Goal: Task Accomplishment & Management: Use online tool/utility

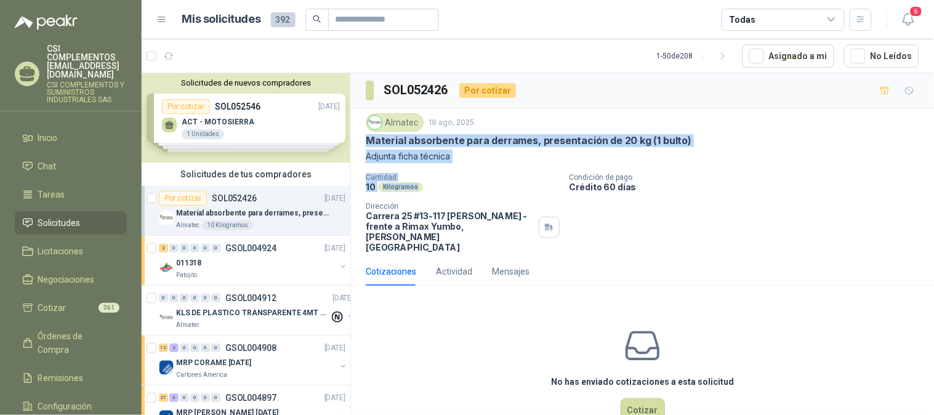
click at [65, 216] on span "Solicitudes" at bounding box center [59, 223] width 42 height 14
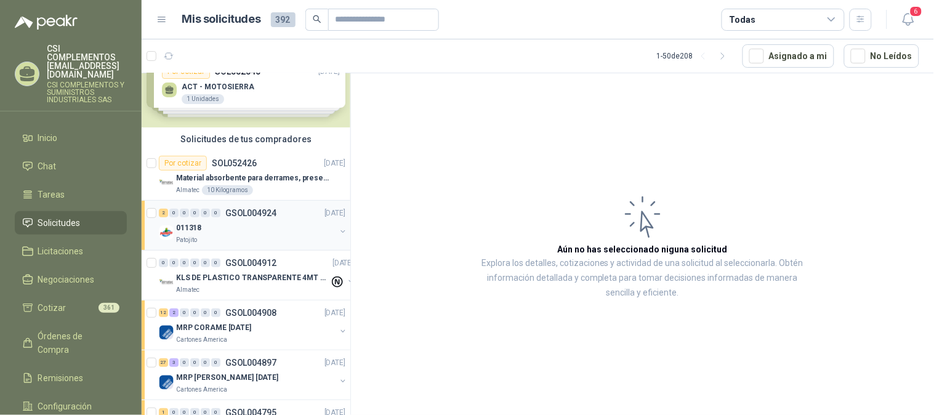
scroll to position [68, 0]
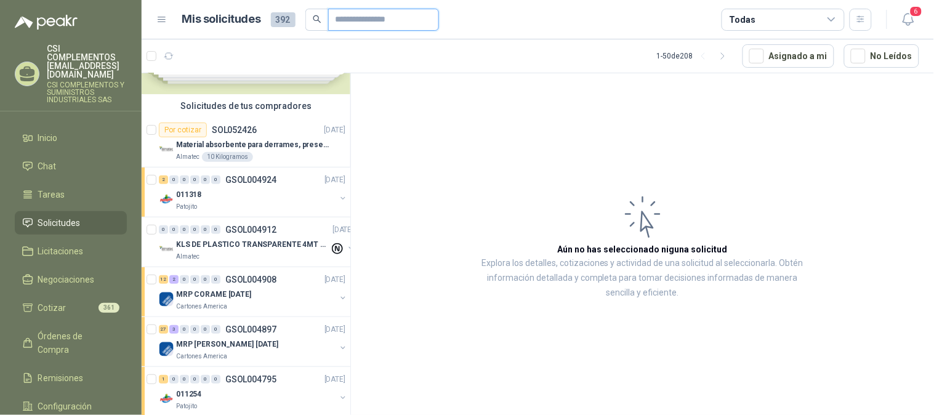
click at [356, 18] on input "text" at bounding box center [378, 19] width 86 height 21
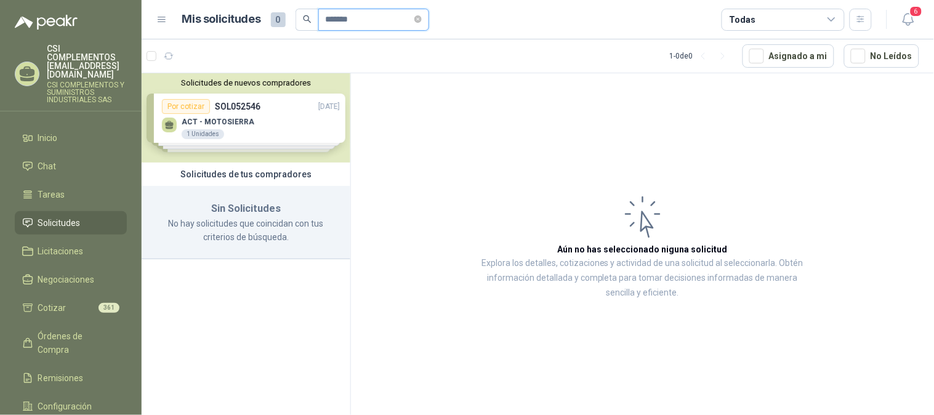
scroll to position [0, 0]
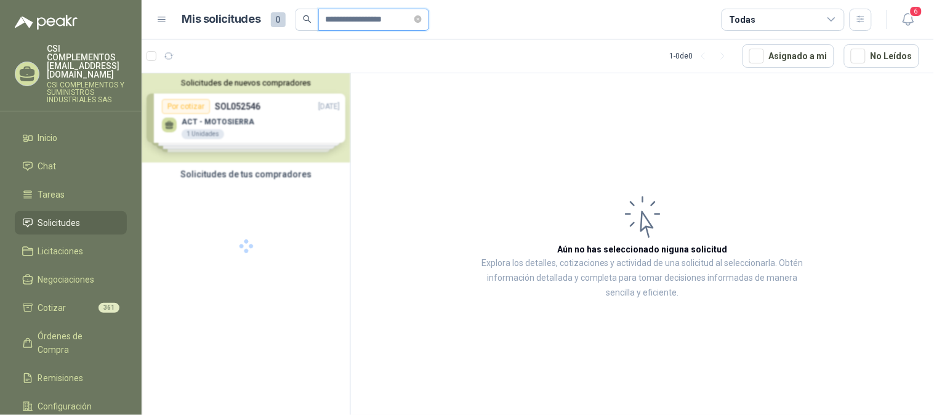
type input "**********"
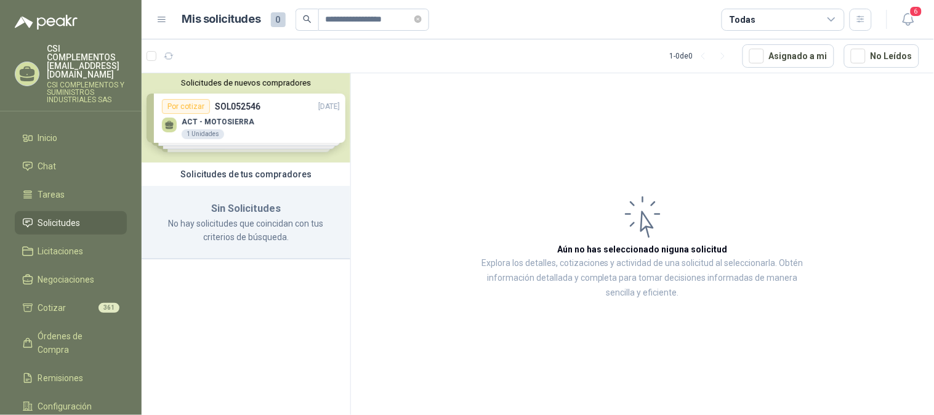
click at [243, 134] on div "Solicitudes de nuevos compradores Por cotizar SOL052546 [DATE] ACT - MOTOSIERRA…" at bounding box center [246, 117] width 209 height 89
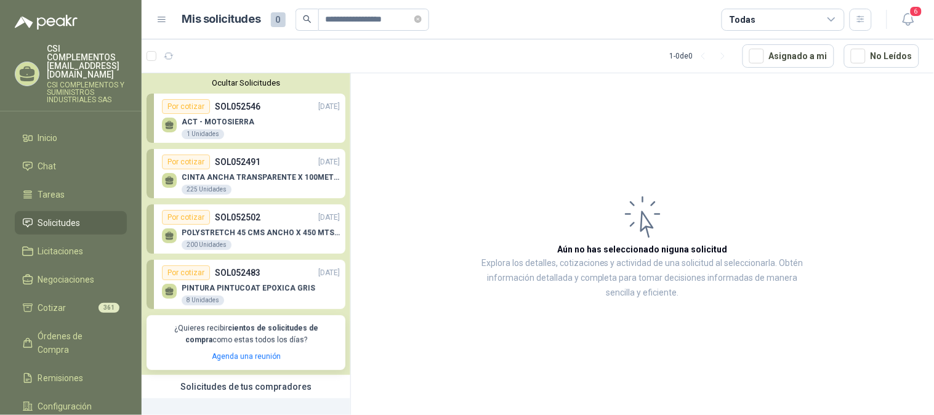
scroll to position [69, 0]
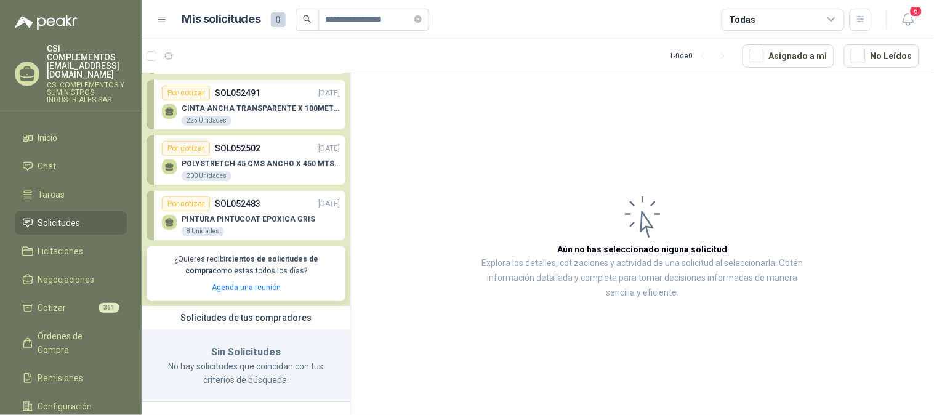
click at [46, 216] on span "Solicitudes" at bounding box center [59, 223] width 42 height 14
click at [75, 216] on span "Solicitudes" at bounding box center [59, 223] width 42 height 14
click at [146, 63] on div at bounding box center [162, 56] width 32 height 20
click at [153, 65] on div at bounding box center [162, 56] width 32 height 20
click at [171, 57] on icon "button" at bounding box center [169, 56] width 10 height 10
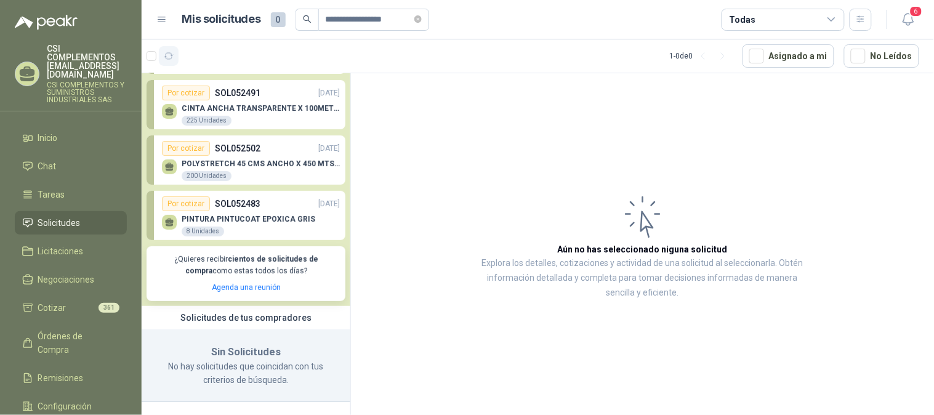
scroll to position [0, 0]
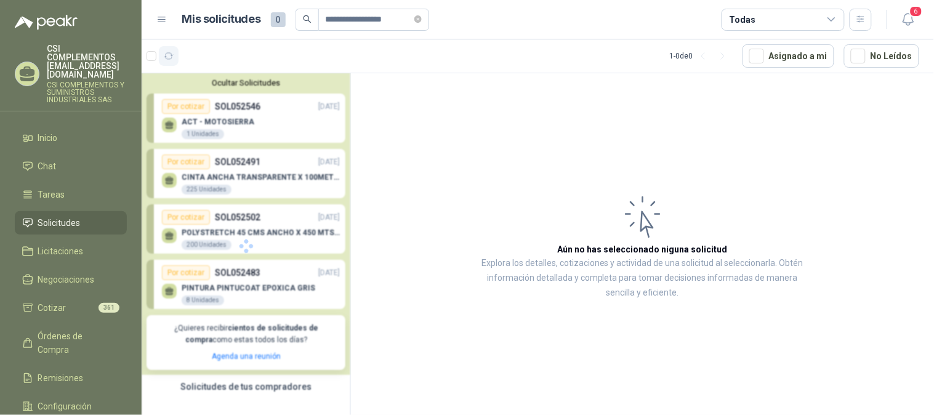
click at [170, 54] on icon "button" at bounding box center [169, 56] width 10 height 10
click at [54, 216] on span "Solicitudes" at bounding box center [59, 223] width 42 height 14
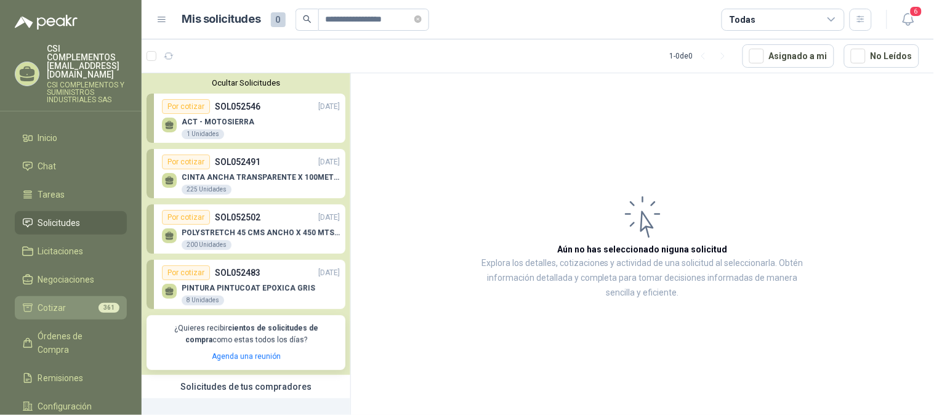
click at [71, 301] on li "Cotizar 361" at bounding box center [70, 308] width 97 height 14
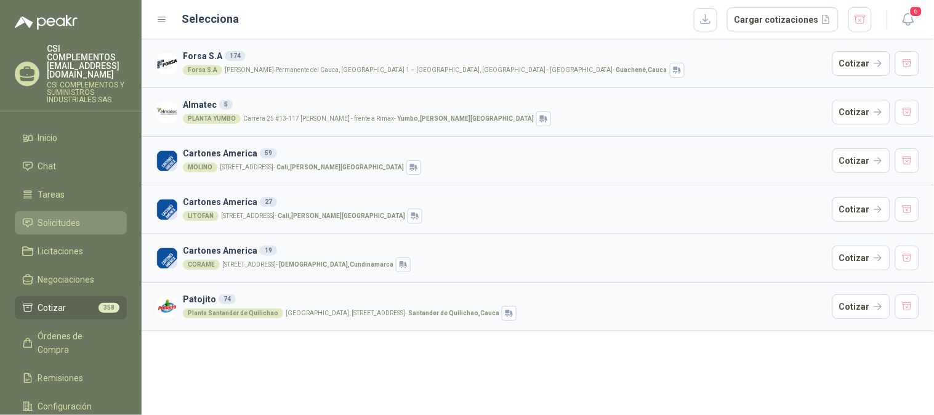
click at [58, 216] on span "Solicitudes" at bounding box center [59, 223] width 42 height 14
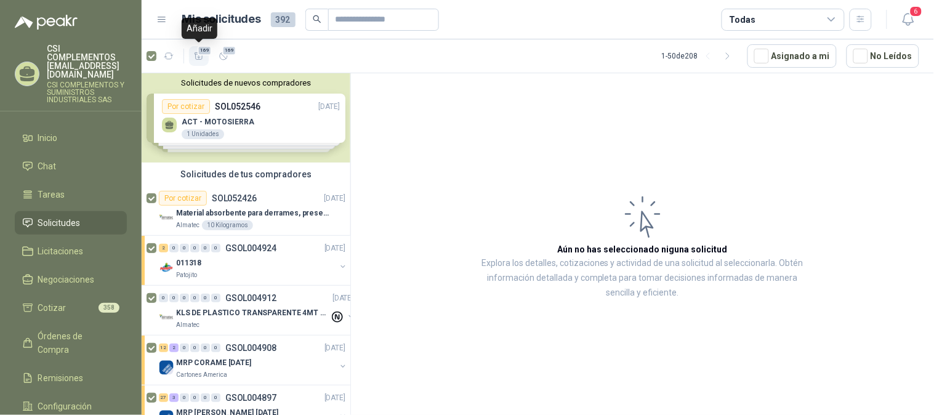
click at [199, 51] on span "169" at bounding box center [204, 51] width 15 height 10
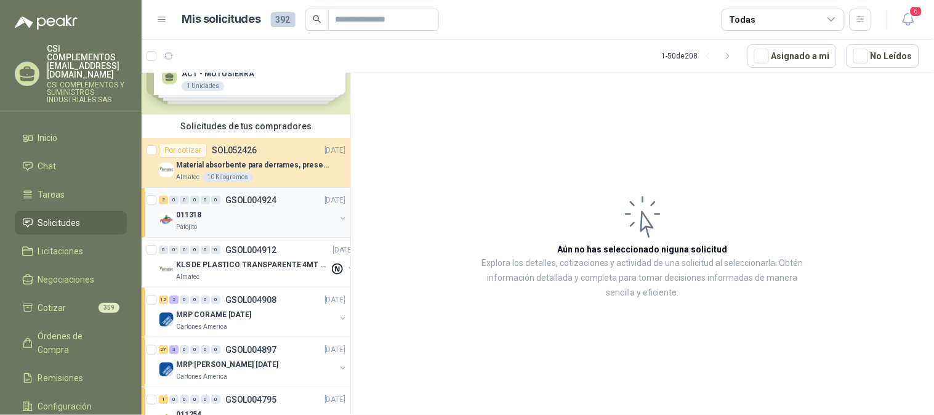
scroll to position [137, 0]
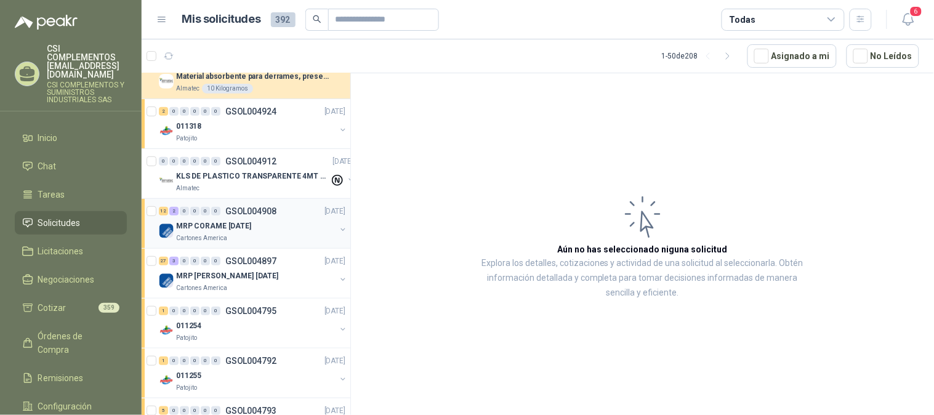
click at [213, 218] on div "MRP CORAME [DATE]" at bounding box center [255, 225] width 159 height 15
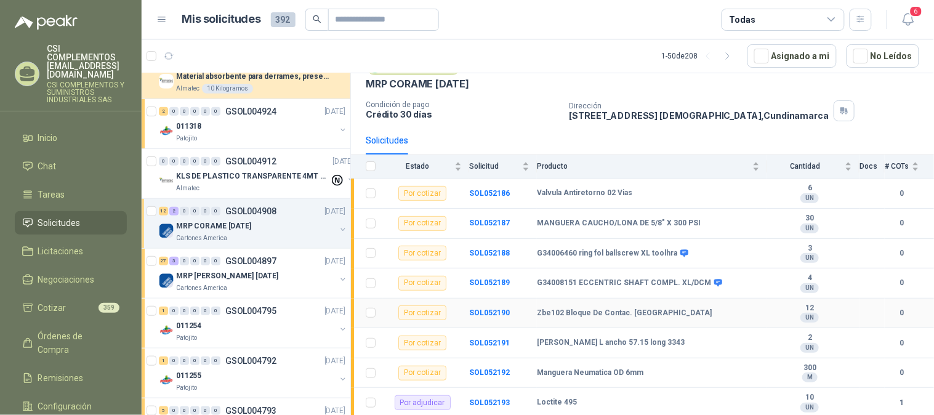
scroll to position [35, 0]
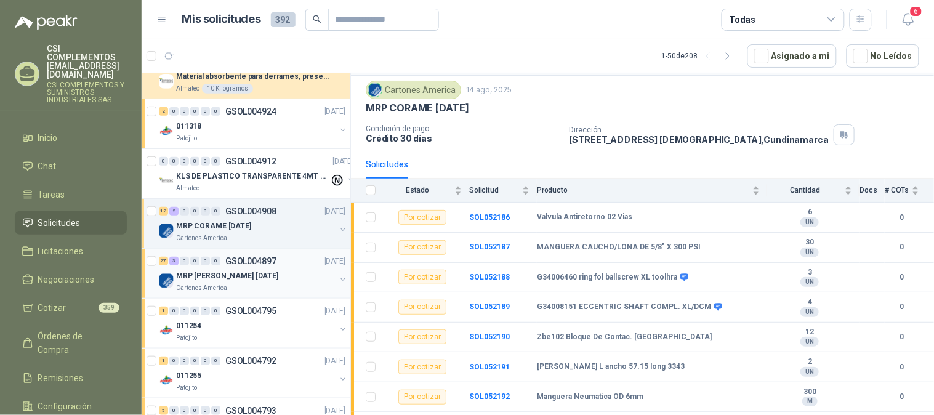
click at [209, 265] on span "0" at bounding box center [205, 261] width 9 height 9
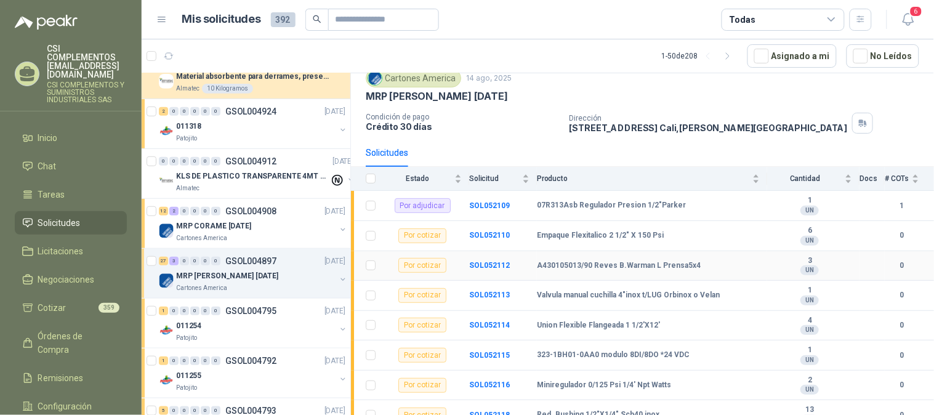
scroll to position [68, 0]
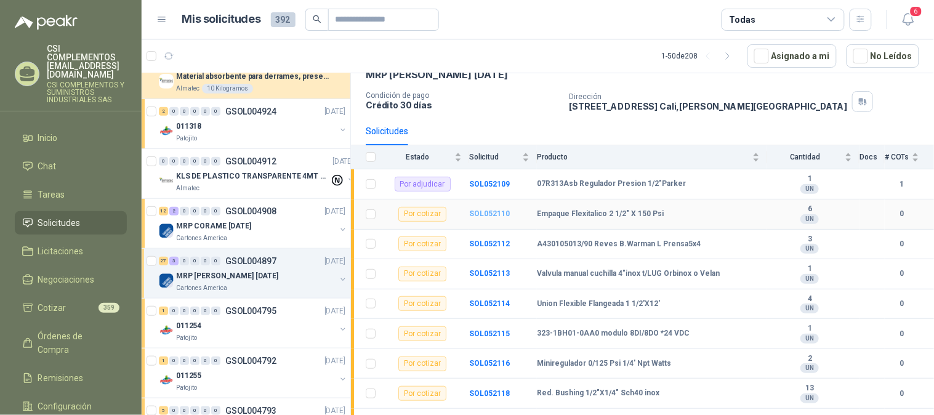
click at [489, 210] on b "SOL052110" at bounding box center [489, 213] width 41 height 9
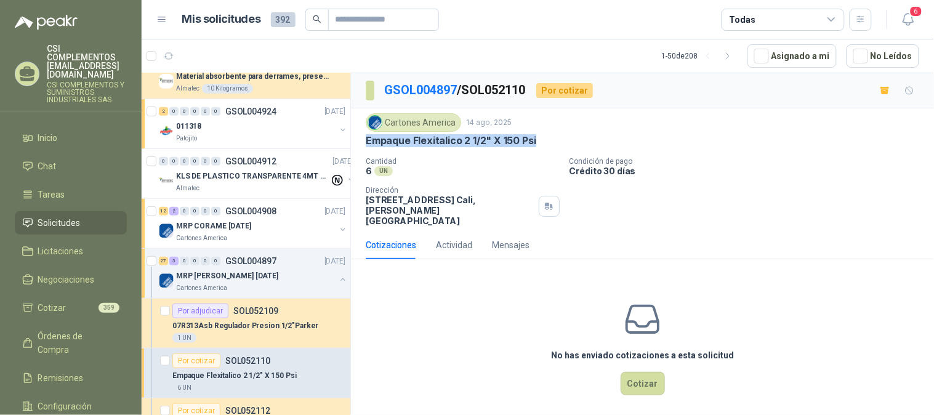
drag, startPoint x: 363, startPoint y: 142, endPoint x: 538, endPoint y: 134, distance: 175.6
click at [538, 134] on div "Cartones America 14 ago, 2025 Empaque Flexitalico 2 1/2" X 150 Psi Cantidad 6 U…" at bounding box center [642, 169] width 583 height 122
copy p "Empaque Flexitalico 2 1/2" X 150 Psi"
click at [640, 372] on button "Cotizar" at bounding box center [642, 383] width 44 height 23
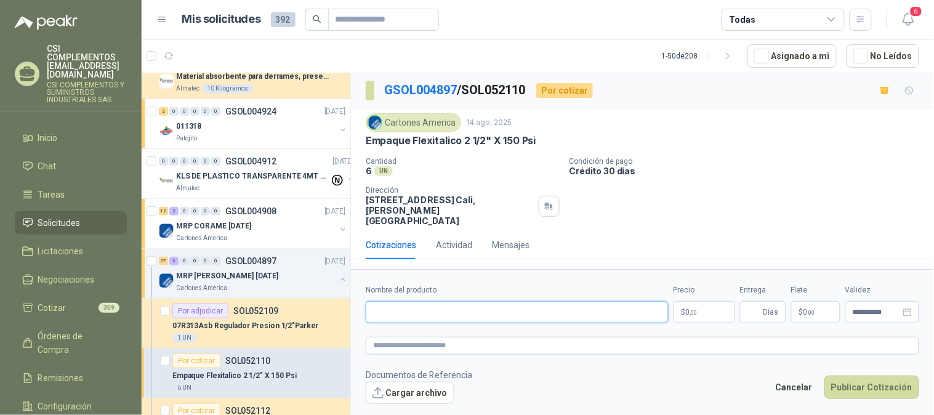
click at [402, 301] on input "Nombre del producto" at bounding box center [517, 312] width 303 height 22
paste input "**********"
type input "**********"
click at [700, 301] on p "$ 0 ,00" at bounding box center [704, 312] width 62 height 22
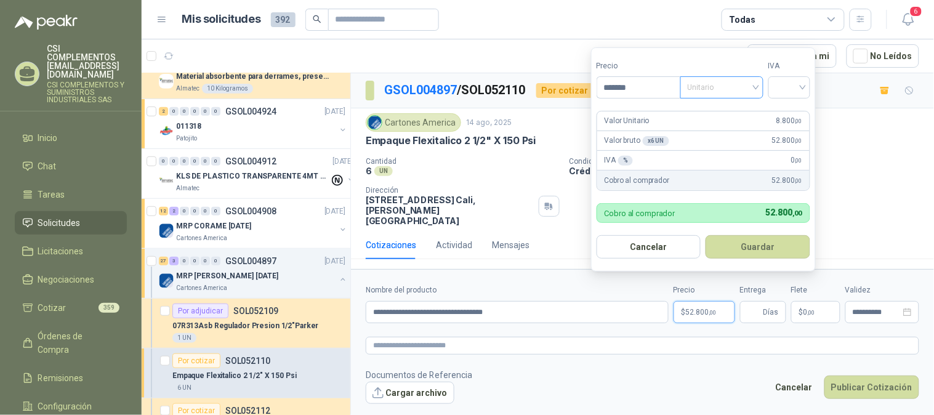
click at [755, 89] on span "Unitario" at bounding box center [721, 87] width 68 height 18
type input "*******"
click at [722, 114] on div "Unitario" at bounding box center [723, 113] width 63 height 14
click at [807, 83] on div at bounding box center [789, 87] width 42 height 22
click at [790, 114] on div "19%" at bounding box center [791, 113] width 23 height 14
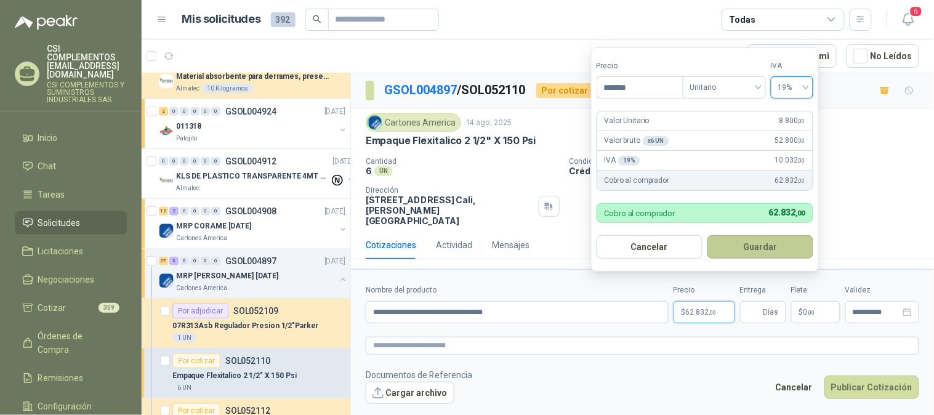
click at [760, 244] on button "Guardar" at bounding box center [760, 246] width 106 height 23
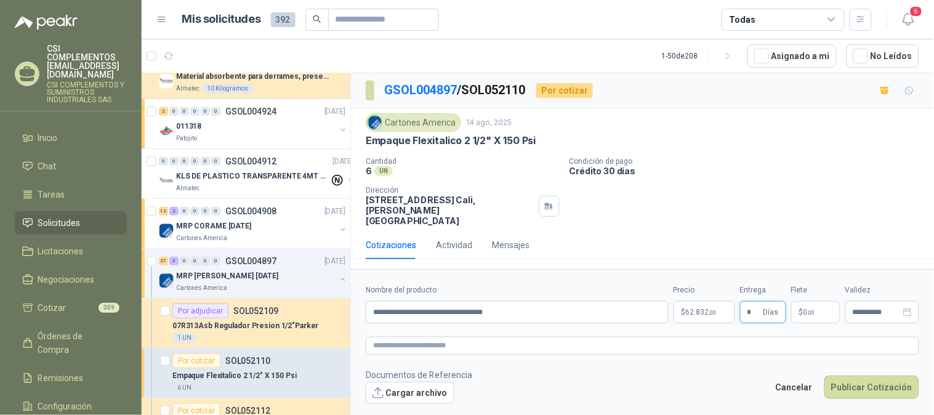
type input "*"
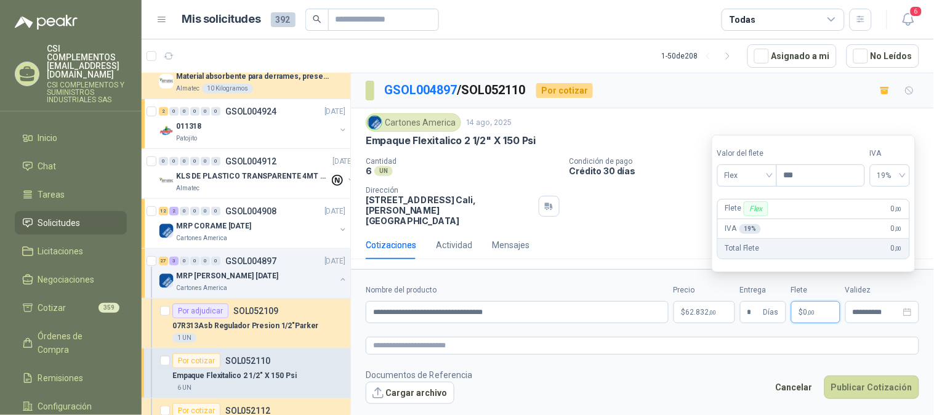
click at [806, 308] on span "0 ,00" at bounding box center [809, 311] width 12 height 7
click at [769, 177] on span "Flex" at bounding box center [746, 175] width 45 height 18
click at [755, 219] on div "Incluido" at bounding box center [748, 221] width 42 height 14
click at [908, 308] on icon "close-circle" at bounding box center [907, 312] width 9 height 9
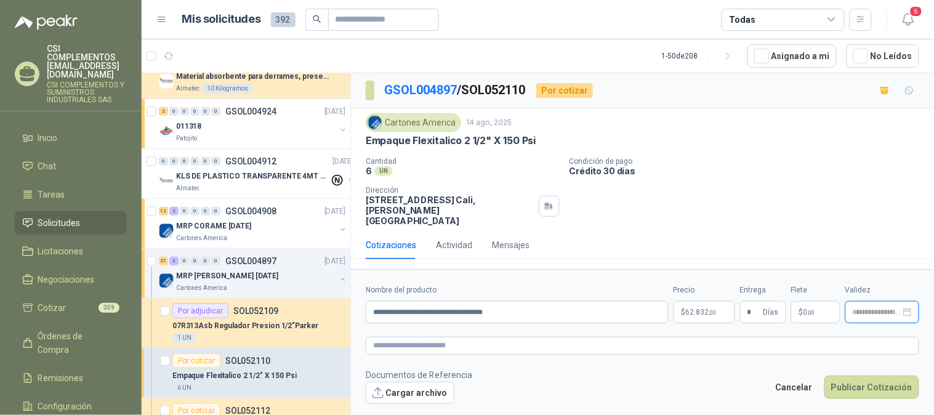
click at [878, 308] on input at bounding box center [876, 312] width 48 height 8
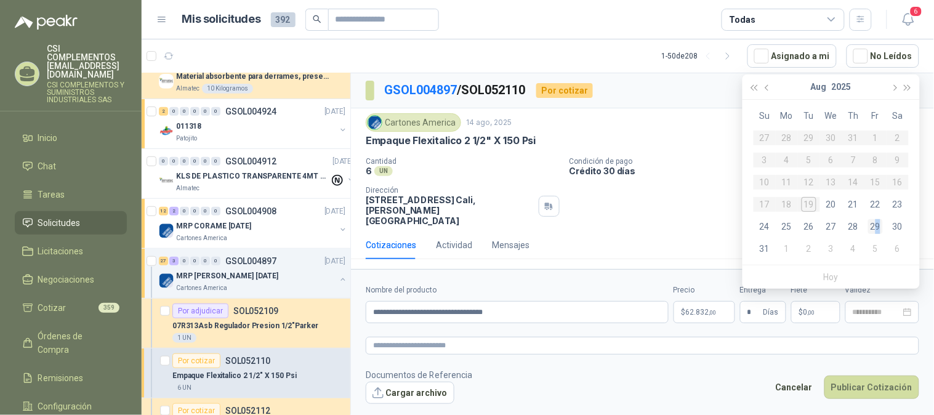
click at [876, 223] on div "29" at bounding box center [875, 226] width 15 height 15
type input "**********"
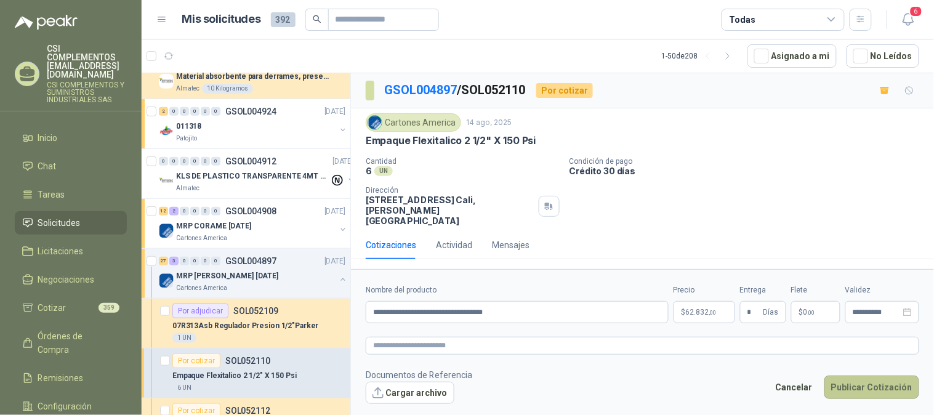
click at [878, 378] on button "Publicar Cotización" at bounding box center [871, 386] width 95 height 23
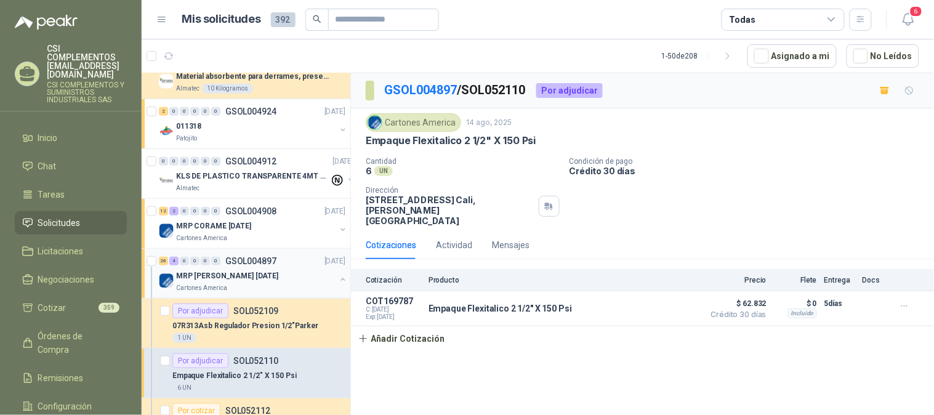
click at [234, 266] on div "26 4 0 0 0 0 GSOL004897 [DATE]" at bounding box center [253, 261] width 189 height 15
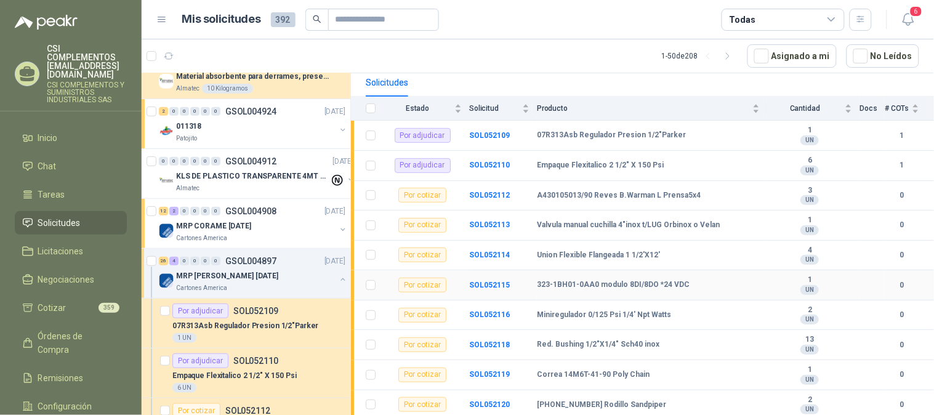
scroll to position [137, 0]
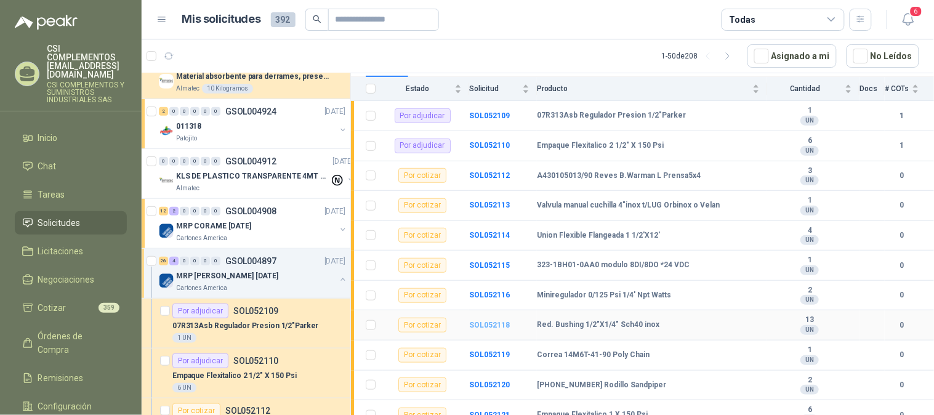
click at [494, 329] on b "SOL052118" at bounding box center [489, 325] width 41 height 9
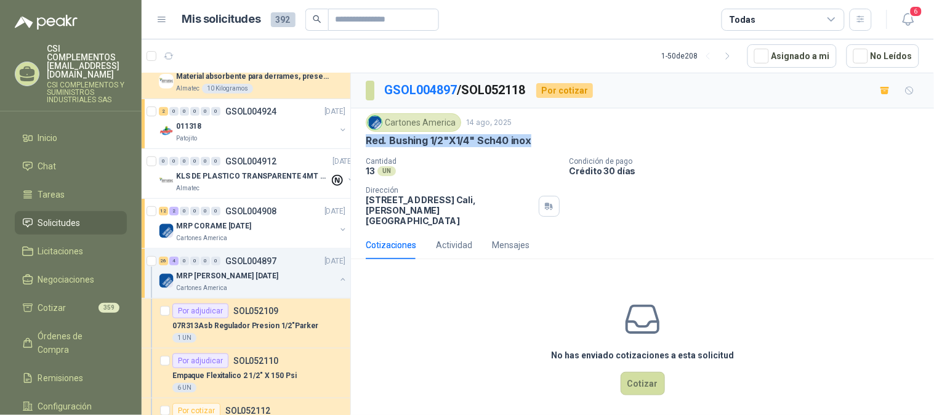
drag, startPoint x: 366, startPoint y: 140, endPoint x: 532, endPoint y: 145, distance: 166.2
click at [532, 145] on div "Red. Bushing 1/2"X1/4" Sch40 inox" at bounding box center [642, 140] width 553 height 13
copy p "Red. Bushing 1/2"X1/4" Sch40 inox"
click at [638, 376] on button "Cotizar" at bounding box center [642, 383] width 44 height 23
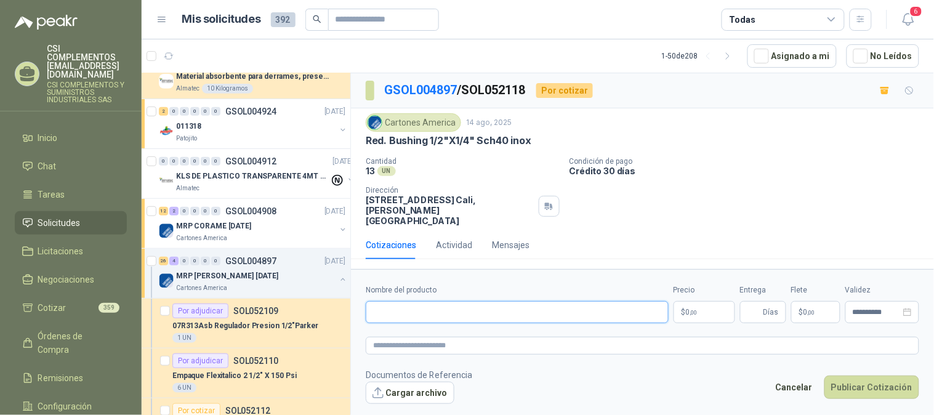
click at [409, 304] on input "Nombre del producto" at bounding box center [517, 312] width 303 height 22
paste input "**********"
type input "**********"
click at [700, 301] on p "$ 0 ,00" at bounding box center [704, 312] width 62 height 22
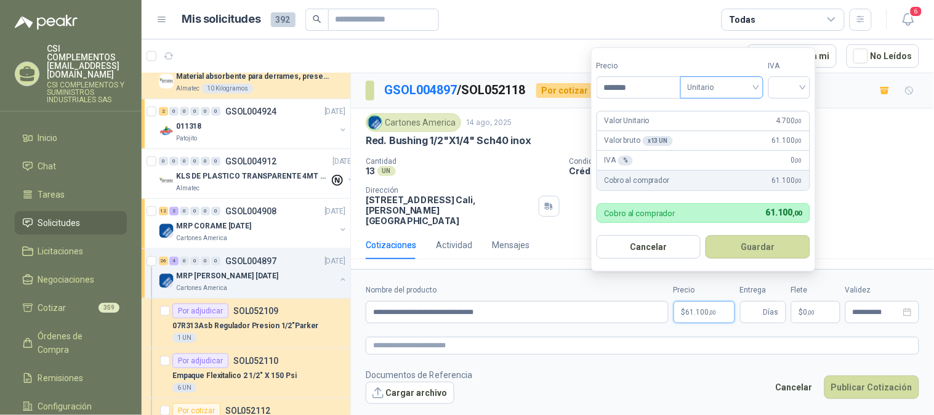
click at [759, 91] on div "Unitario" at bounding box center [721, 87] width 83 height 22
type input "*******"
click at [732, 117] on div "Unitario" at bounding box center [723, 113] width 63 height 14
click at [801, 92] on input "search" at bounding box center [788, 86] width 27 height 18
click at [791, 107] on div "19%" at bounding box center [791, 113] width 23 height 14
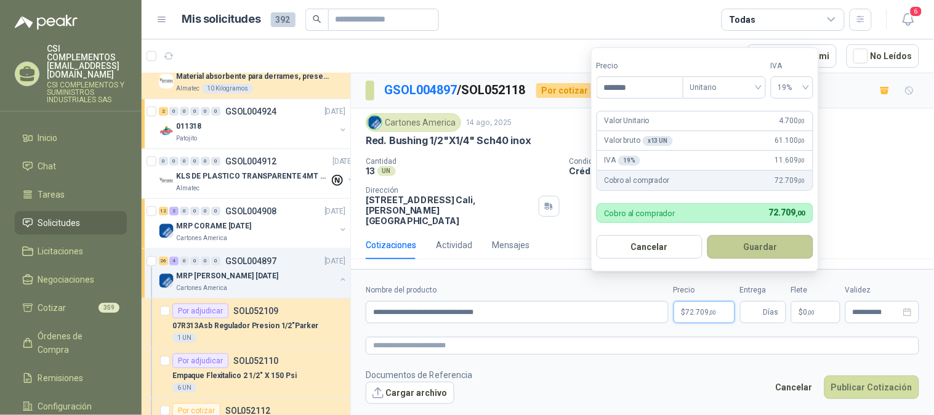
click at [784, 242] on button "Guardar" at bounding box center [760, 246] width 106 height 23
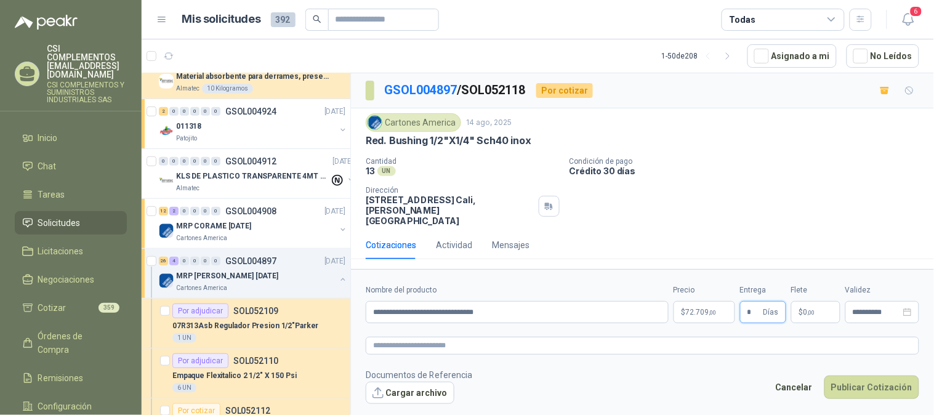
type input "*"
click at [800, 308] on p "$ 0 ,00" at bounding box center [815, 312] width 49 height 22
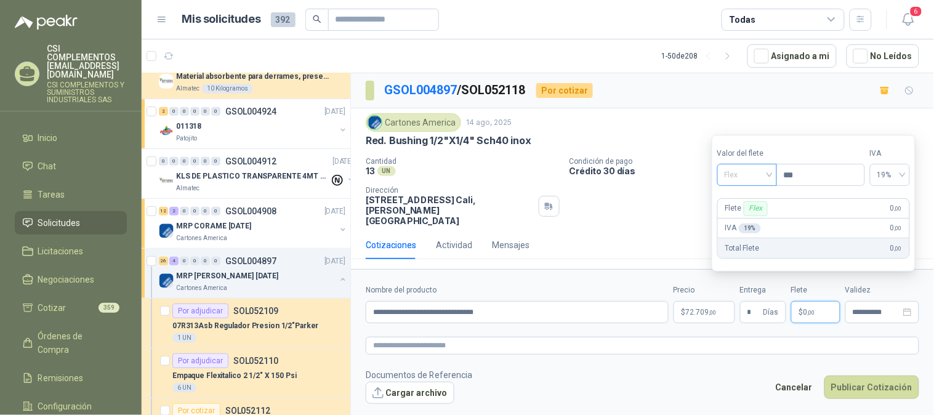
click at [769, 175] on span "Flex" at bounding box center [746, 175] width 45 height 18
click at [745, 222] on div "Incluido" at bounding box center [748, 221] width 42 height 14
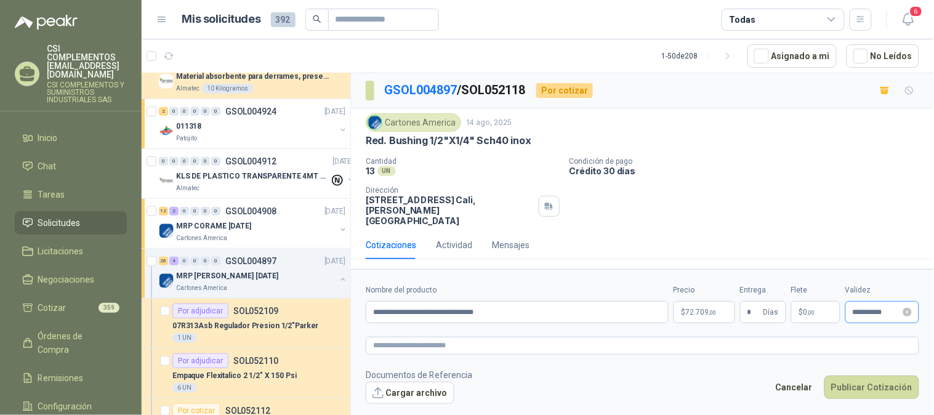
click at [906, 301] on div "**********" at bounding box center [882, 312] width 74 height 22
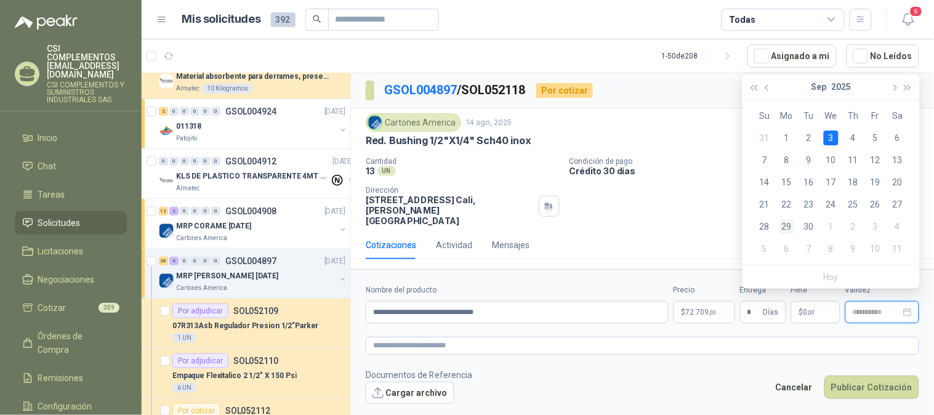
type input "**********"
click at [789, 225] on div "29" at bounding box center [786, 226] width 15 height 15
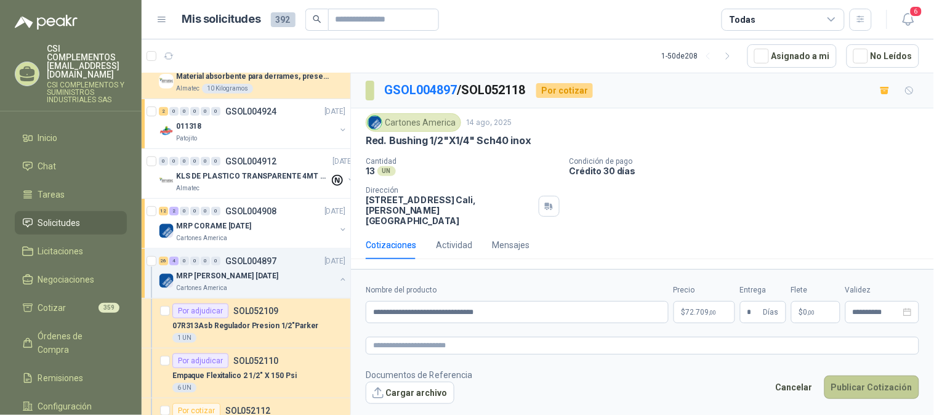
click at [897, 375] on button "Publicar Cotización" at bounding box center [871, 386] width 95 height 23
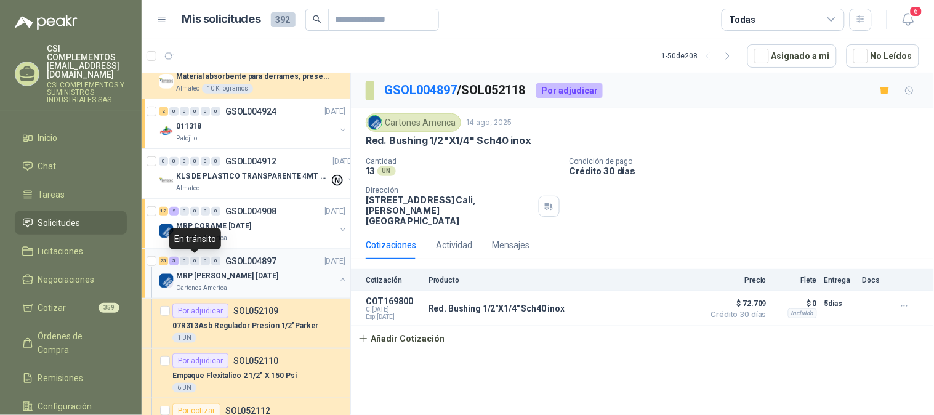
click at [193, 265] on div "0" at bounding box center [194, 261] width 9 height 9
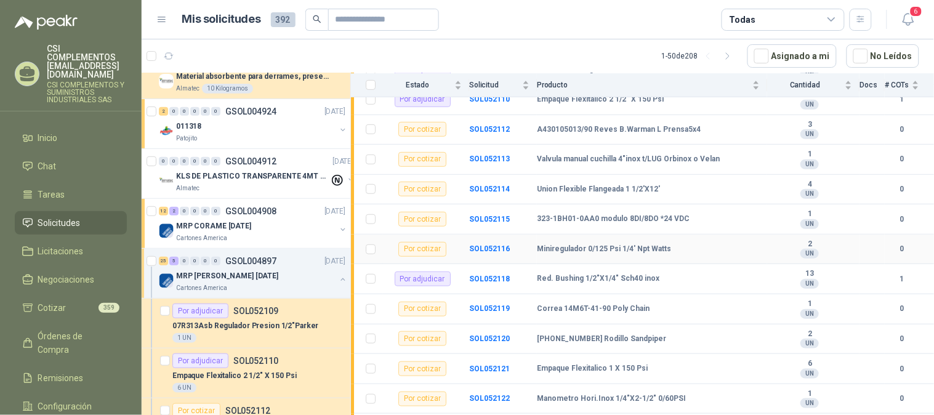
scroll to position [205, 0]
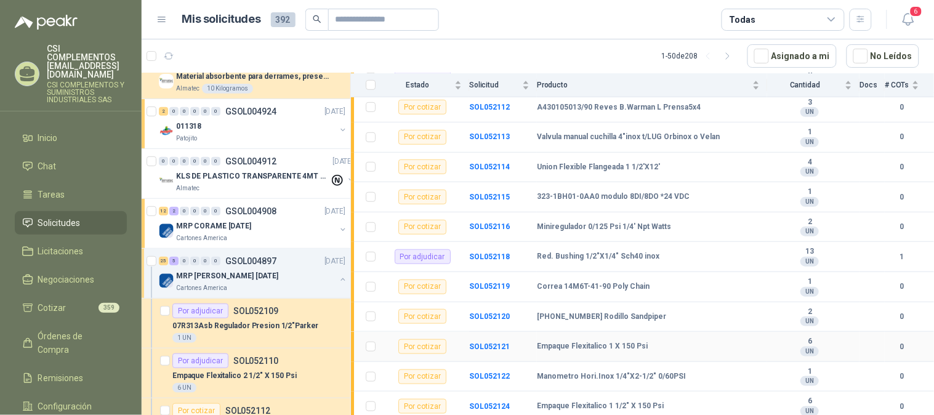
click at [485, 353] on td "SOL052121" at bounding box center [503, 347] width 68 height 30
click at [494, 343] on b "SOL052121" at bounding box center [489, 346] width 41 height 9
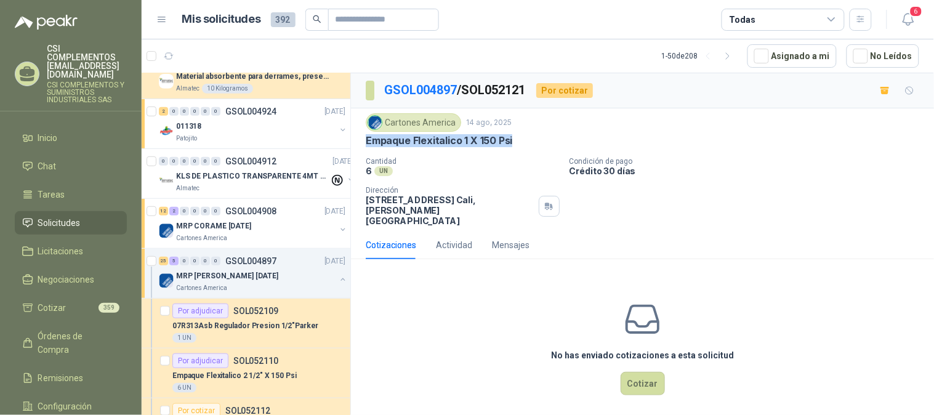
drag, startPoint x: 361, startPoint y: 142, endPoint x: 530, endPoint y: 143, distance: 169.2
click at [530, 143] on div "Cartones America 14 ago, 2025 Empaque Flexitalico 1 X 150 Psi Cantidad 6 UN Co…" at bounding box center [642, 169] width 583 height 122
copy p "Empaque Flexitalico 1 X 150 Psi"
click at [655, 372] on button "Cotizar" at bounding box center [642, 383] width 44 height 23
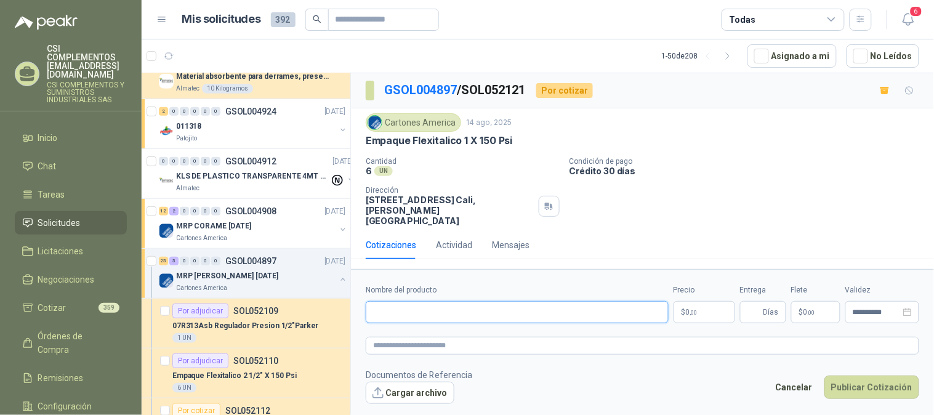
click at [406, 301] on input "Nombre del producto" at bounding box center [517, 312] width 303 height 22
paste input "**********"
type input "**********"
click at [704, 301] on p "$ 0 ,00" at bounding box center [704, 312] width 62 height 22
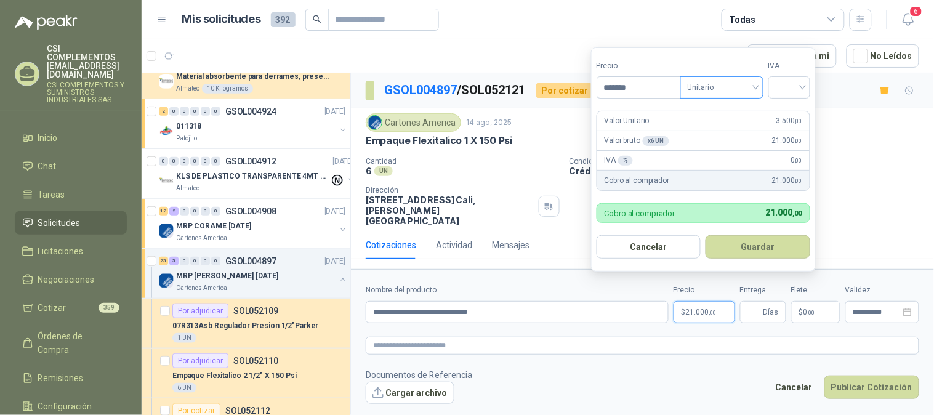
click at [756, 87] on span "Unitario" at bounding box center [721, 87] width 68 height 18
type input "*******"
click at [735, 108] on div "Unitario" at bounding box center [723, 113] width 63 height 14
click at [810, 85] on div at bounding box center [789, 87] width 42 height 22
click at [804, 108] on div "19%" at bounding box center [792, 113] width 38 height 20
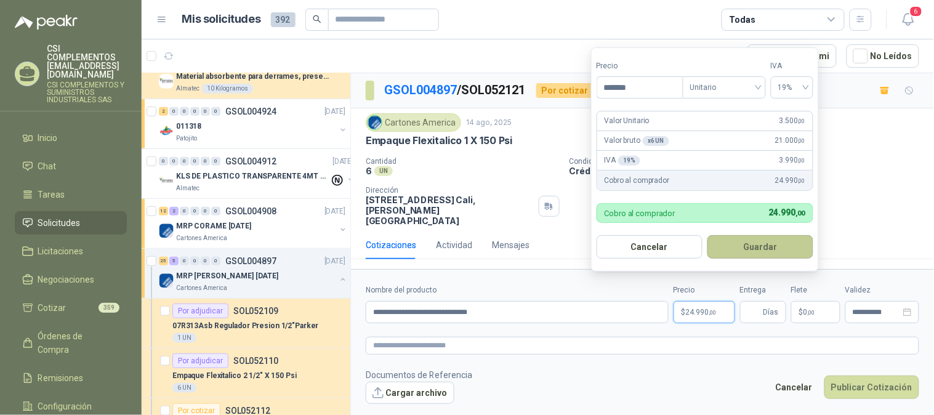
click at [772, 253] on button "Guardar" at bounding box center [760, 246] width 106 height 23
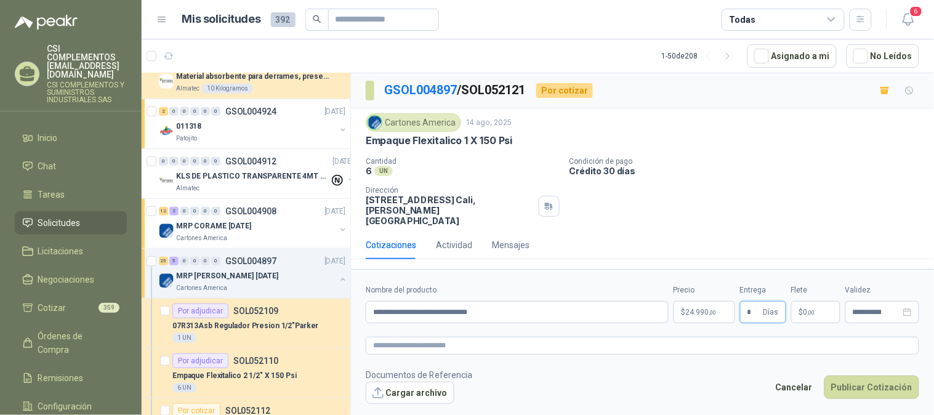
type input "*"
click at [807, 309] on span ",00" at bounding box center [810, 312] width 7 height 7
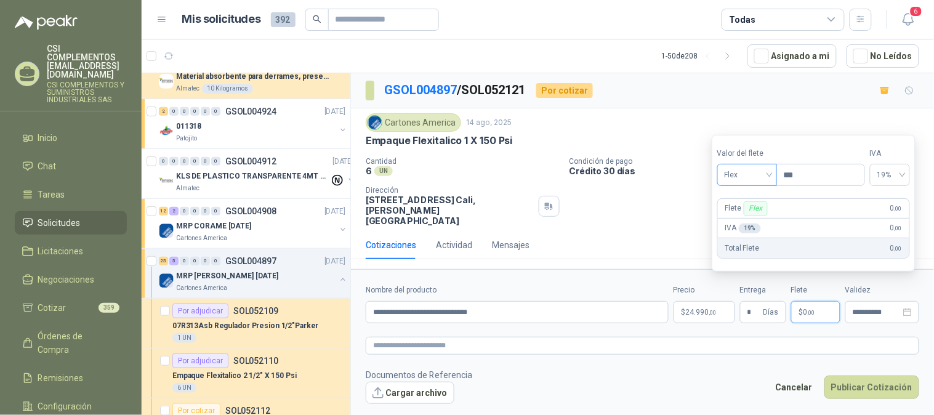
click at [769, 172] on span "Flex" at bounding box center [746, 175] width 45 height 18
click at [749, 222] on div "Incluido" at bounding box center [748, 221] width 42 height 14
click at [907, 308] on icon "close-circle" at bounding box center [907, 312] width 9 height 9
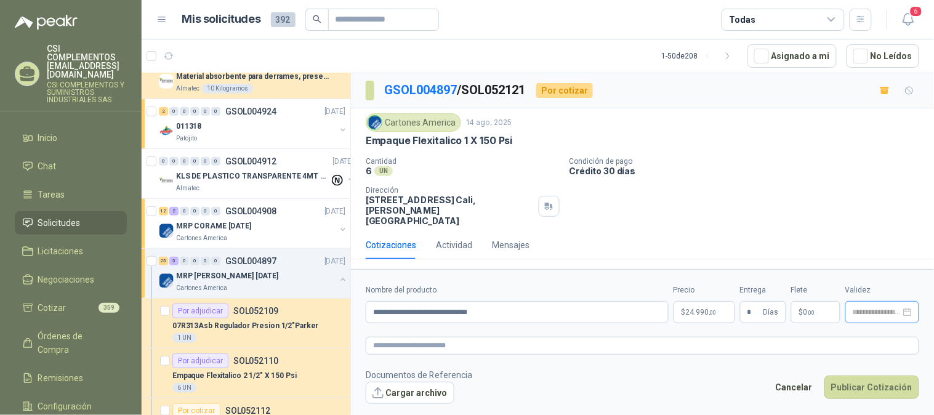
click at [903, 308] on div at bounding box center [881, 312] width 59 height 9
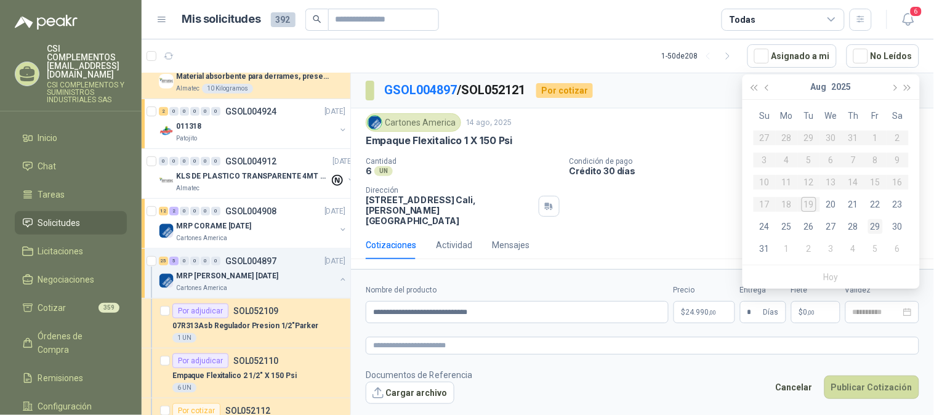
click at [874, 223] on div "29" at bounding box center [875, 226] width 15 height 15
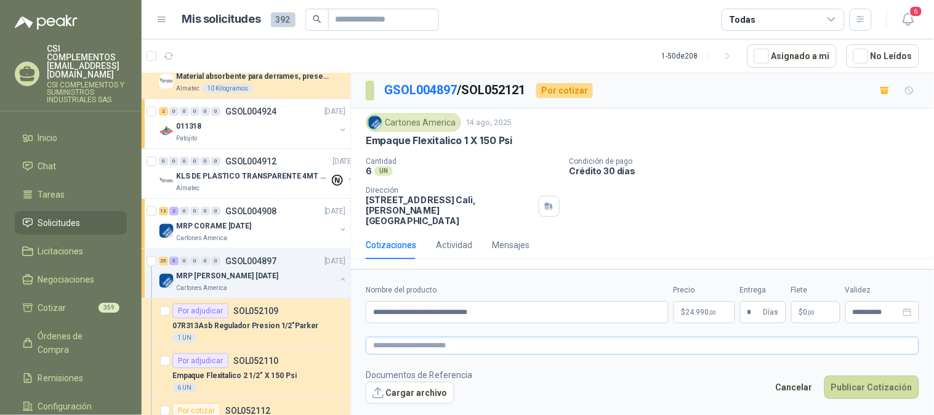
type input "**********"
click at [847, 380] on button "Publicar Cotización" at bounding box center [871, 386] width 95 height 23
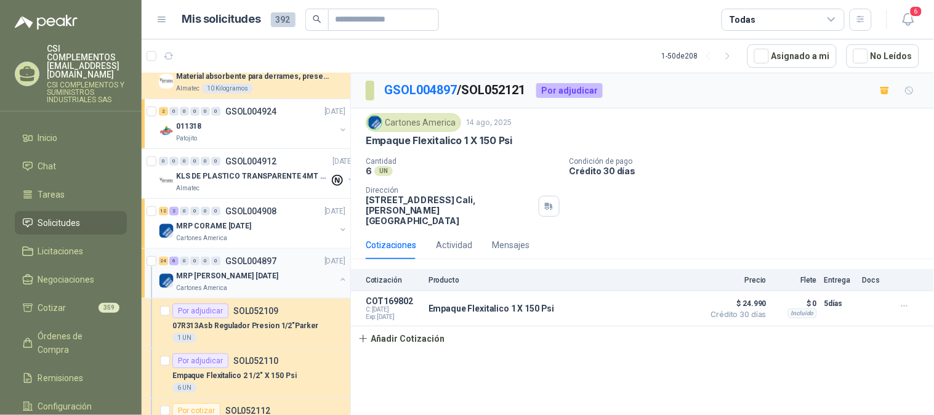
click at [216, 263] on div "0" at bounding box center [215, 261] width 9 height 9
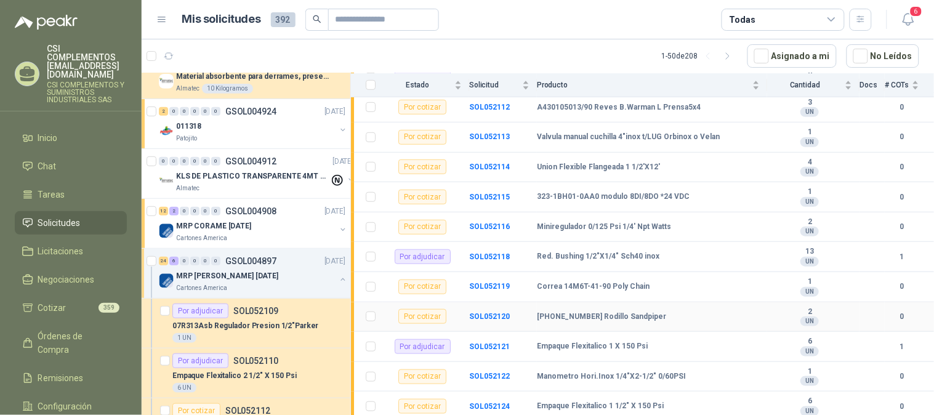
scroll to position [273, 0]
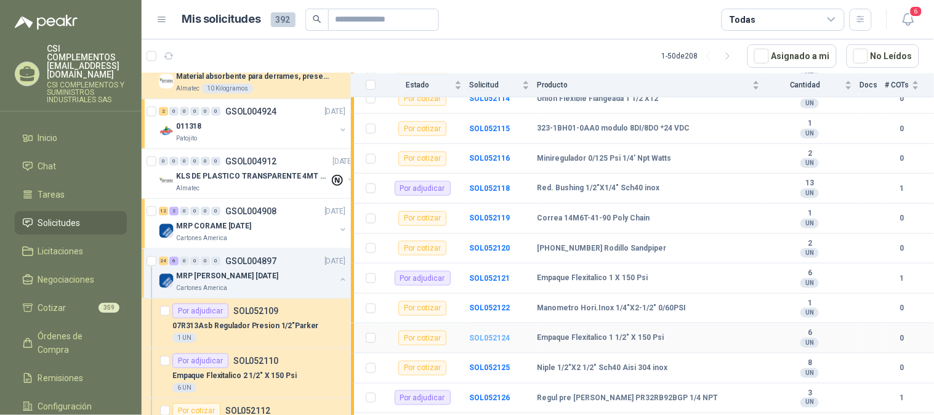
click at [501, 337] on b "SOL052124" at bounding box center [489, 338] width 41 height 9
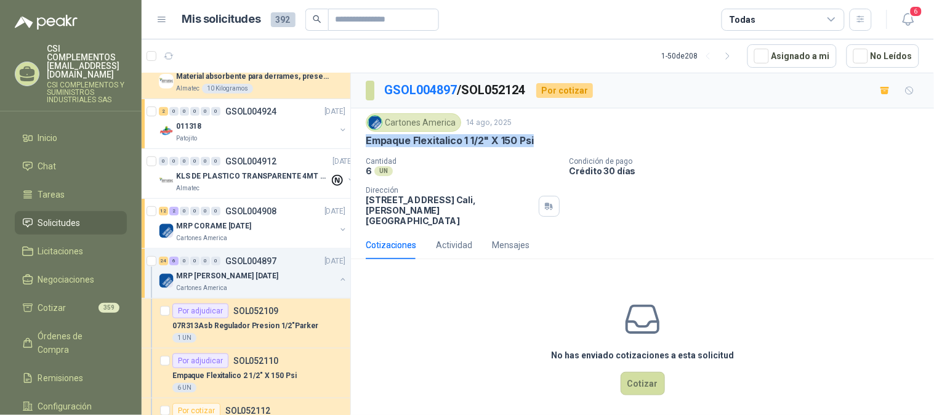
drag, startPoint x: 365, startPoint y: 143, endPoint x: 545, endPoint y: 148, distance: 179.8
click at [545, 148] on div "Cartones America 14 ago, 2025 Empaque Flexitalico 1 1/2" X 150 Psi Cantidad 6 U…" at bounding box center [642, 169] width 553 height 113
copy p "Empaque Flexitalico 1 1/2" X 150 Psi"
click at [644, 372] on button "Cotizar" at bounding box center [642, 383] width 44 height 23
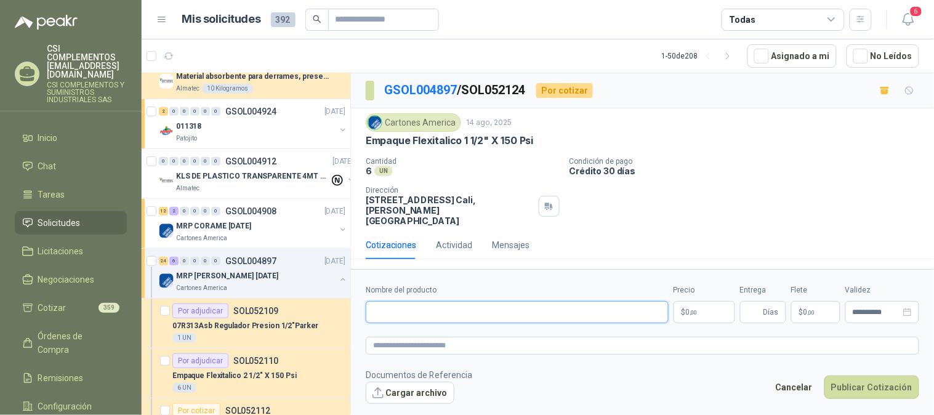
click at [439, 302] on input "Nombre del producto" at bounding box center [517, 312] width 303 height 22
paste input "**********"
type input "**********"
click at [695, 309] on span ",00" at bounding box center [693, 312] width 7 height 7
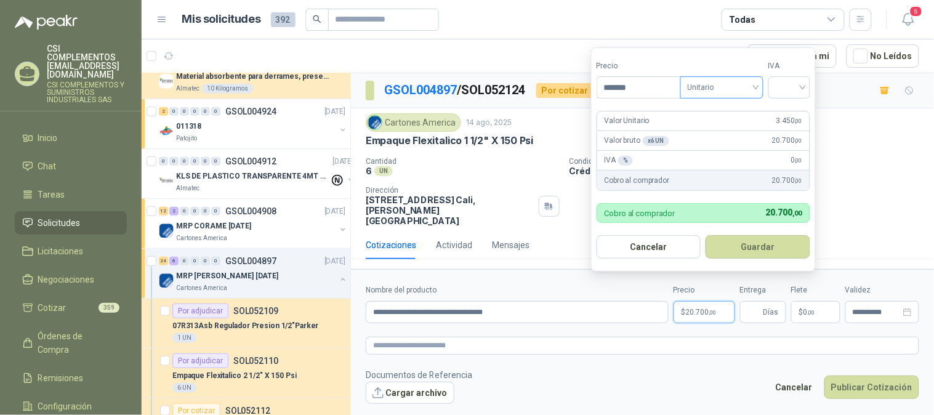
click at [763, 90] on div "Unitario" at bounding box center [721, 87] width 83 height 22
type input "*******"
click at [731, 115] on div "Unitario" at bounding box center [723, 113] width 63 height 14
click at [802, 89] on input "search" at bounding box center [788, 86] width 27 height 18
click at [786, 106] on div "19%" at bounding box center [791, 113] width 23 height 14
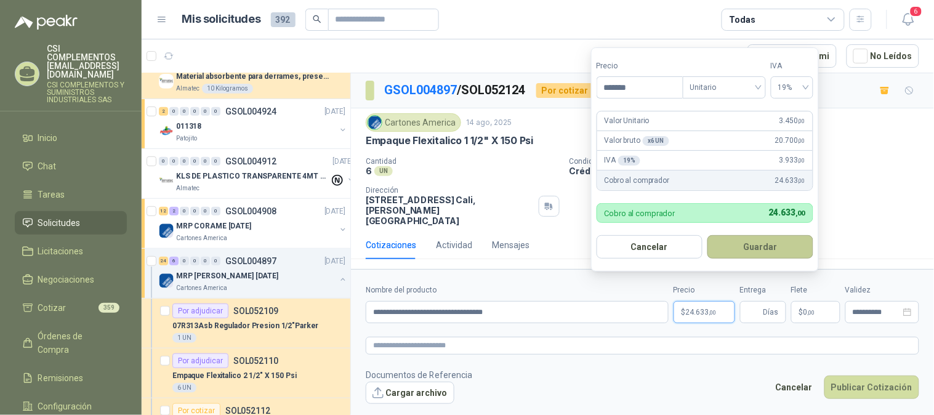
click at [778, 241] on button "Guardar" at bounding box center [760, 246] width 106 height 23
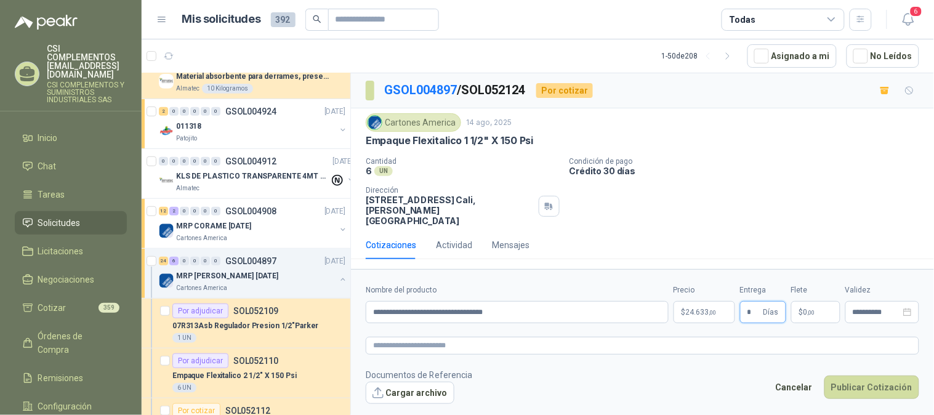
type input "*"
click at [808, 309] on span ",00" at bounding box center [810, 312] width 7 height 7
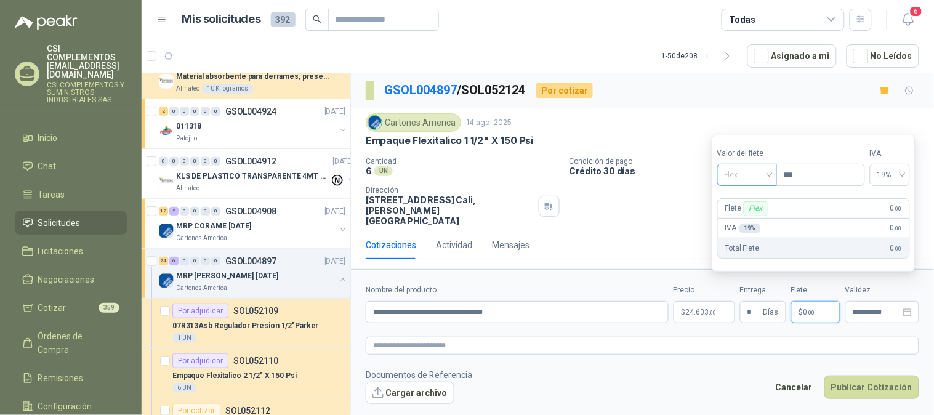
click at [772, 180] on div "Flex" at bounding box center [747, 175] width 60 height 22
click at [758, 220] on div "Incluido" at bounding box center [748, 221] width 42 height 14
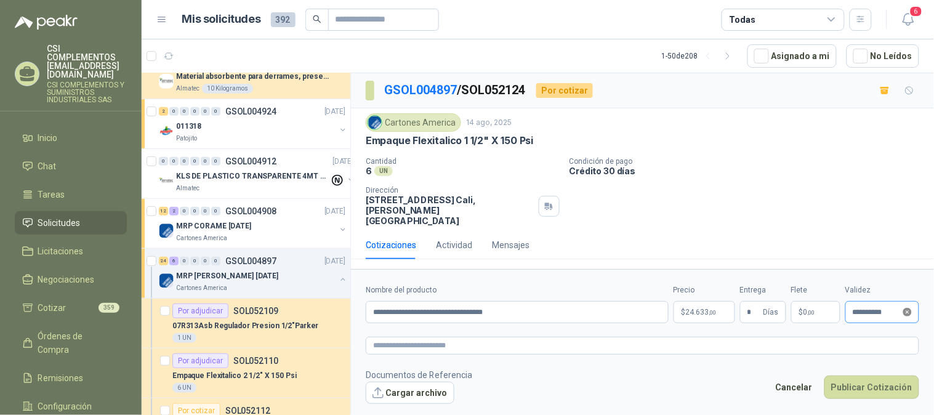
click at [905, 308] on icon "close-circle" at bounding box center [907, 312] width 9 height 9
click at [887, 308] on input at bounding box center [876, 312] width 48 height 8
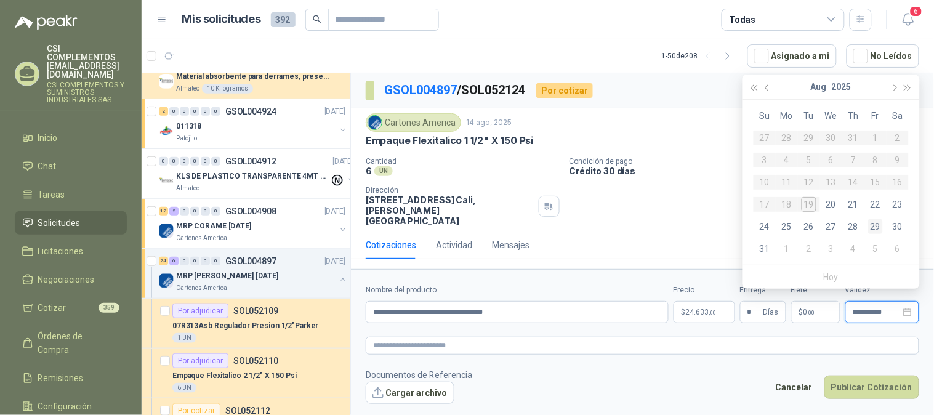
type input "**********"
click at [873, 223] on div "29" at bounding box center [875, 226] width 15 height 15
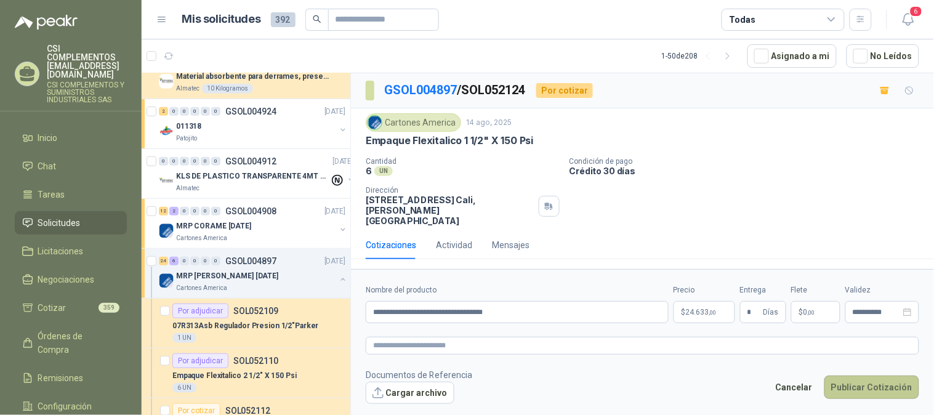
click at [880, 383] on button "Publicar Cotización" at bounding box center [871, 386] width 95 height 23
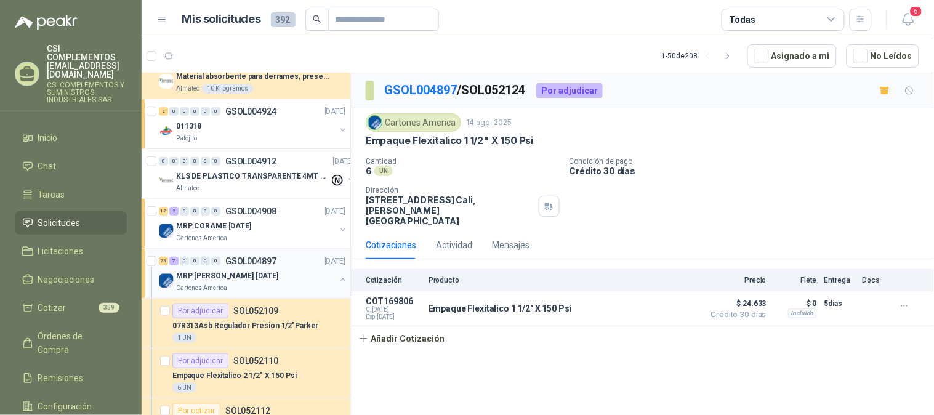
click at [280, 271] on div "MRP [PERSON_NAME] [DATE]" at bounding box center [255, 275] width 159 height 15
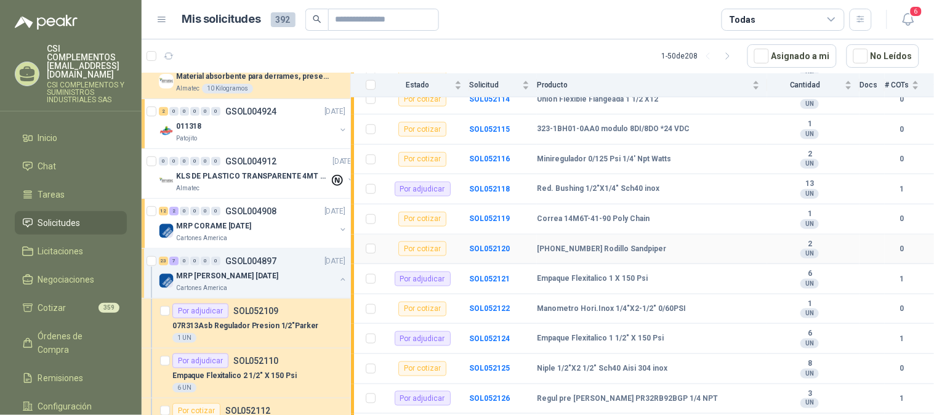
scroll to position [273, 0]
click at [490, 368] on b "SOL052125" at bounding box center [489, 367] width 41 height 9
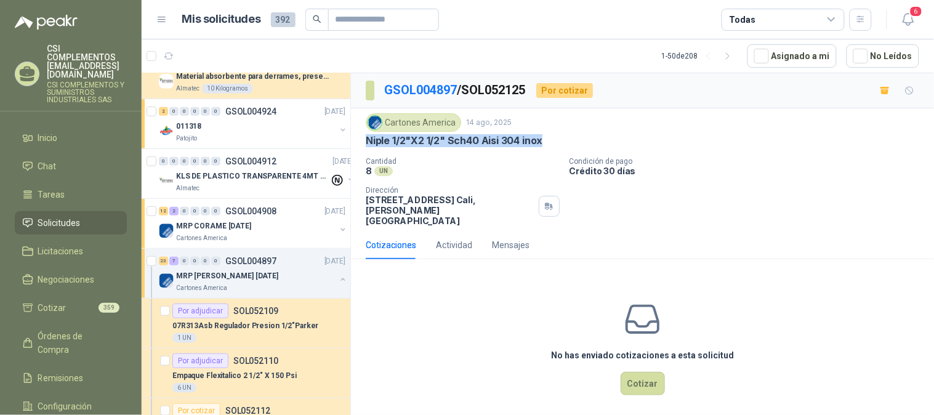
drag, startPoint x: 367, startPoint y: 142, endPoint x: 566, endPoint y: 137, distance: 199.5
click at [566, 137] on div "Niple 1/2"X2 1/2" Sch40 Aisi 304 inox" at bounding box center [642, 140] width 553 height 13
copy p "Niple 1/2"X2 1/2" Sch40 Aisi 304 inox"
click at [653, 372] on button "Cotizar" at bounding box center [642, 383] width 44 height 23
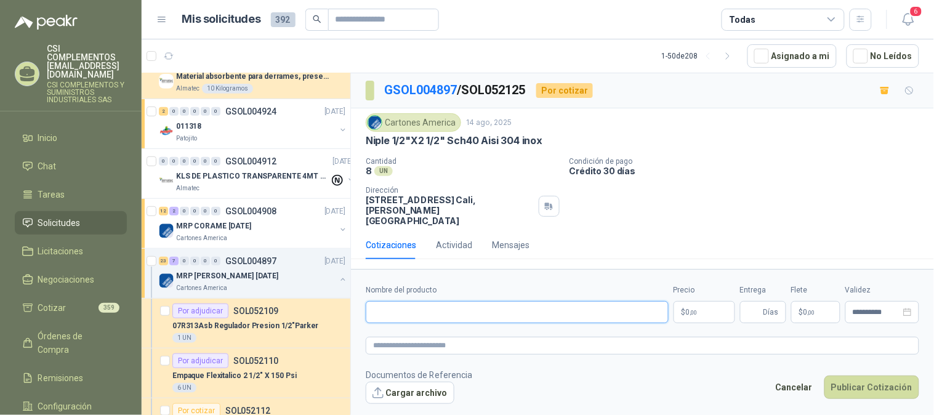
click at [423, 306] on input "Nombre del producto" at bounding box center [517, 312] width 303 height 22
paste input "**********"
type input "**********"
click at [703, 301] on p "$ 0 ,00" at bounding box center [704, 312] width 62 height 22
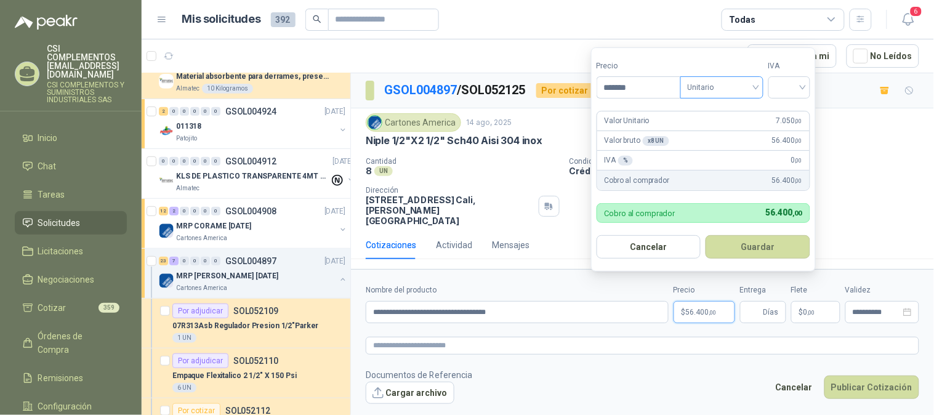
click at [754, 89] on span "Unitario" at bounding box center [721, 87] width 68 height 18
type input "*******"
click at [731, 107] on div "Unitario" at bounding box center [723, 113] width 63 height 14
click at [809, 92] on div at bounding box center [789, 87] width 42 height 22
click at [799, 108] on div "19%" at bounding box center [791, 113] width 23 height 14
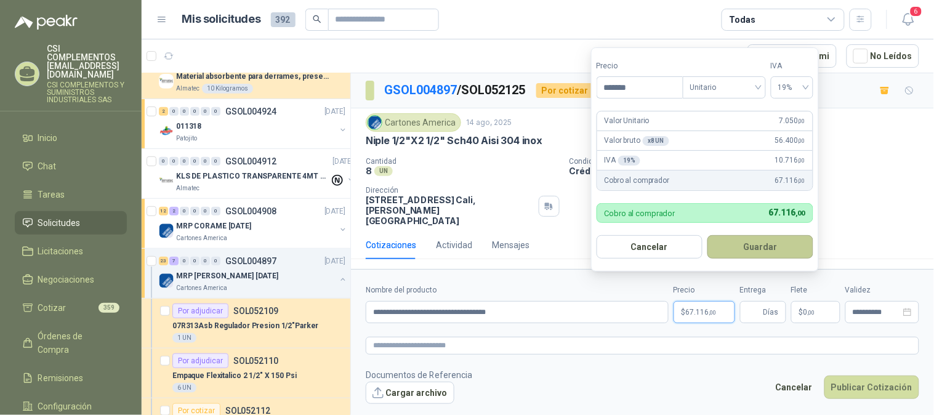
click at [767, 249] on button "Guardar" at bounding box center [760, 246] width 106 height 23
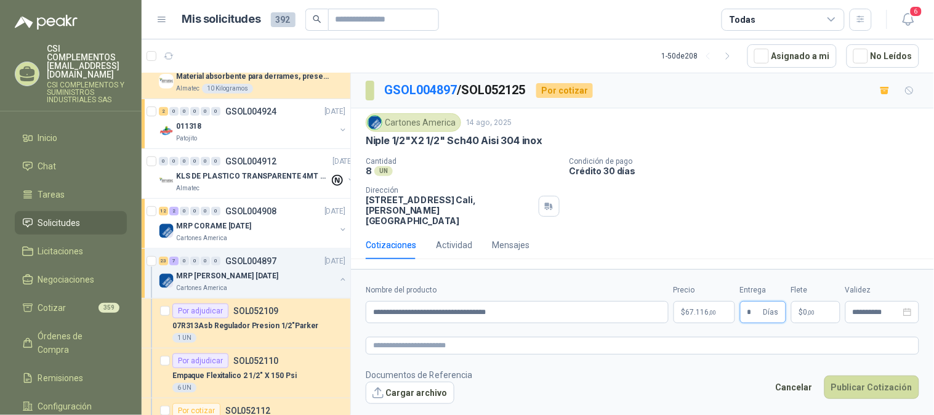
type input "*"
click at [814, 308] on span "0 ,00" at bounding box center [809, 311] width 12 height 7
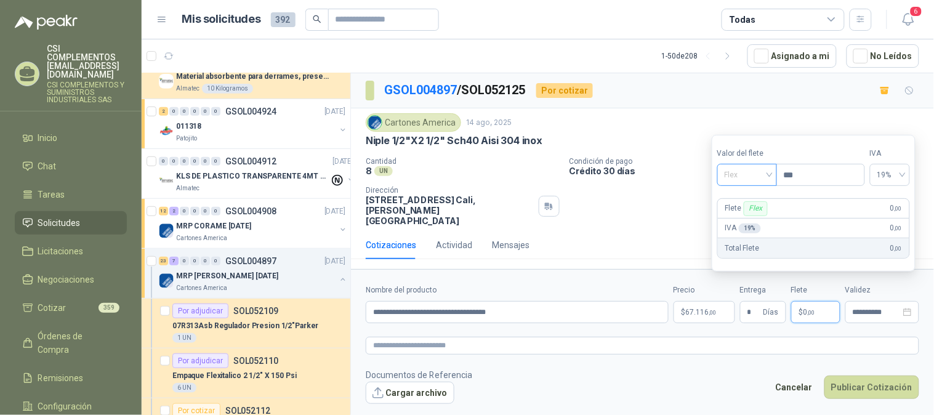
click at [766, 173] on span "Flex" at bounding box center [746, 175] width 45 height 18
click at [757, 219] on div "Incluido" at bounding box center [748, 221] width 42 height 14
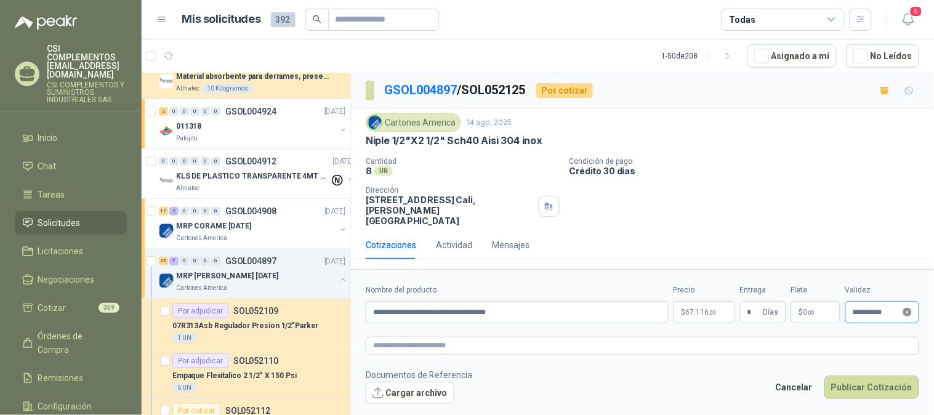
click at [903, 308] on icon "close-circle" at bounding box center [907, 312] width 9 height 9
click at [884, 308] on input at bounding box center [876, 312] width 48 height 8
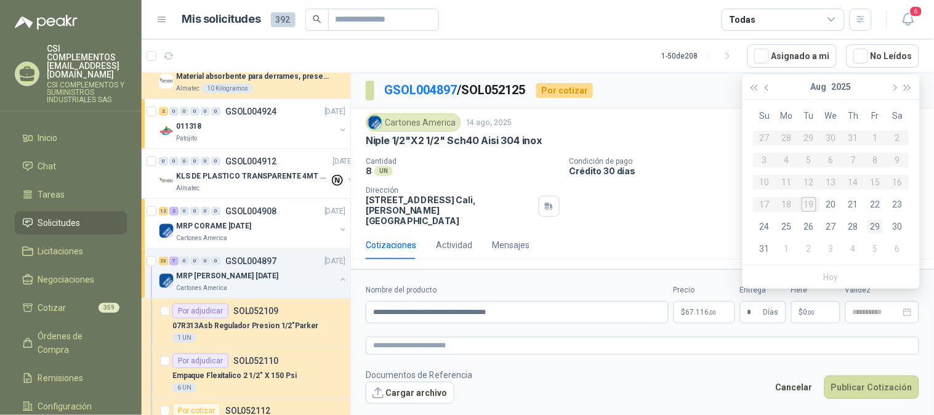
click at [875, 224] on div "29" at bounding box center [875, 226] width 15 height 15
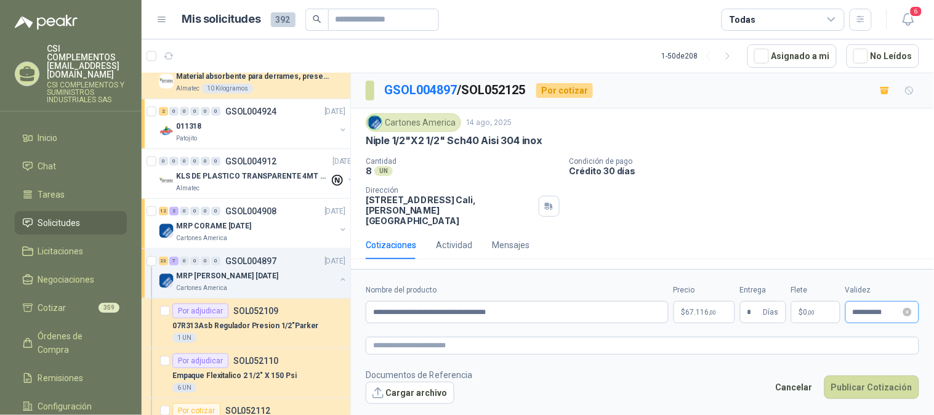
type input "**********"
click at [881, 379] on button "Publicar Cotización" at bounding box center [871, 386] width 95 height 23
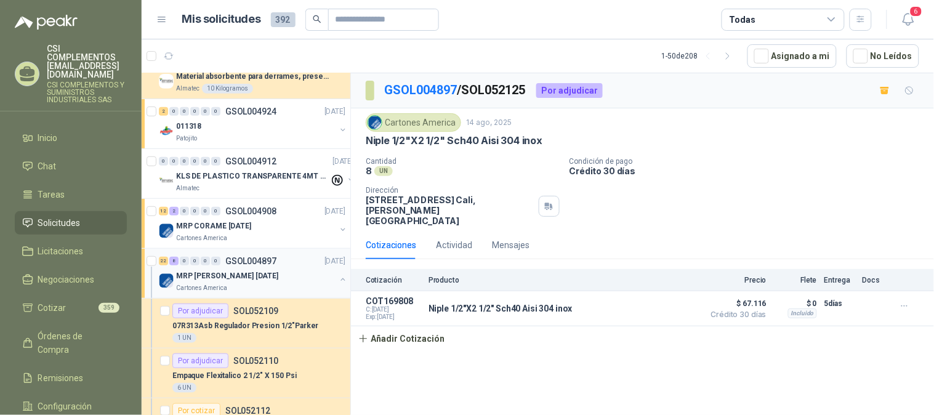
click at [199, 263] on span "0" at bounding box center [194, 261] width 9 height 9
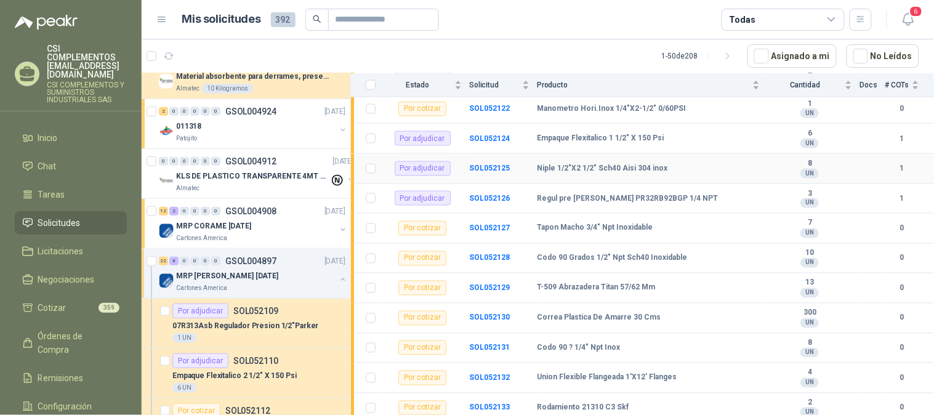
scroll to position [478, 0]
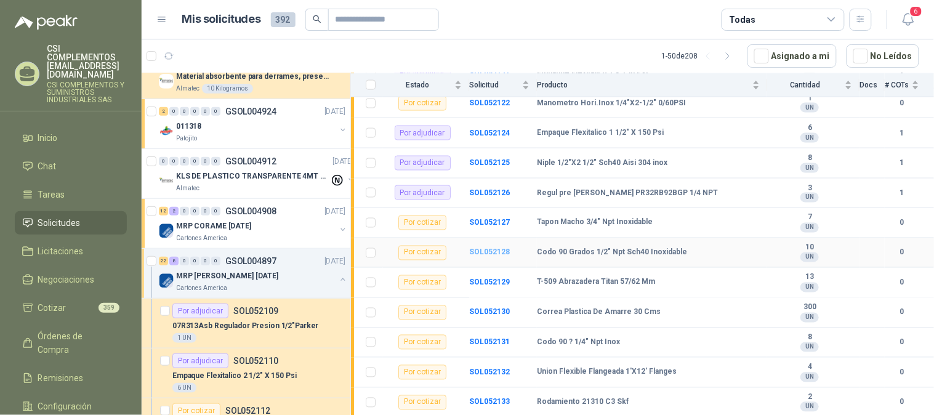
click at [490, 257] on b "SOL052128" at bounding box center [489, 252] width 41 height 9
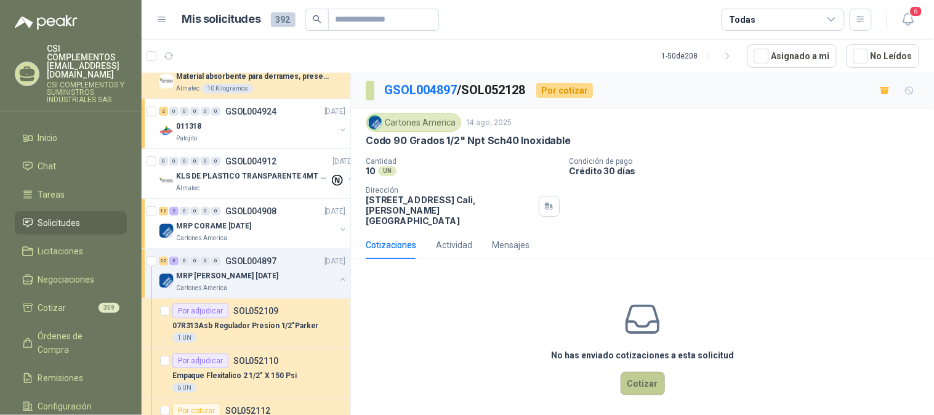
click at [654, 374] on button "Cotizar" at bounding box center [642, 383] width 44 height 23
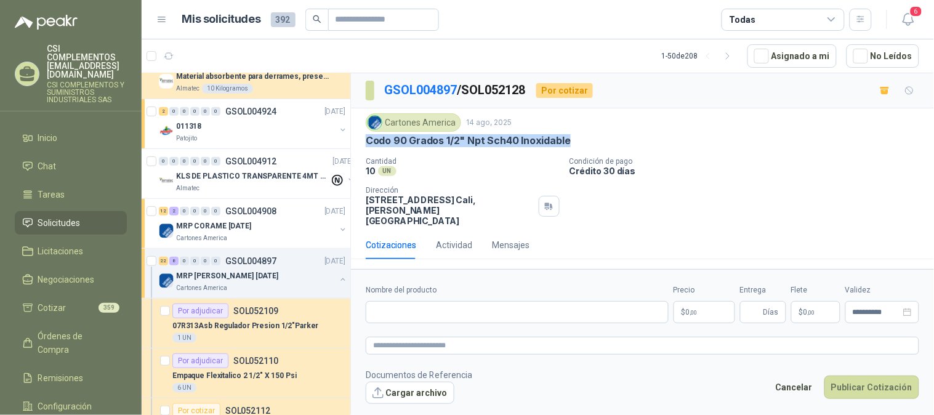
drag, startPoint x: 367, startPoint y: 137, endPoint x: 570, endPoint y: 151, distance: 203.5
click at [570, 151] on div "Cartones America 14 ago, 2025 Codo 90 Grados 1/2" Npt Sch40 Inoxidable Cantidad…" at bounding box center [642, 169] width 553 height 113
copy p "Codo 90 Grados 1/2" Npt Sch40 Inoxidable"
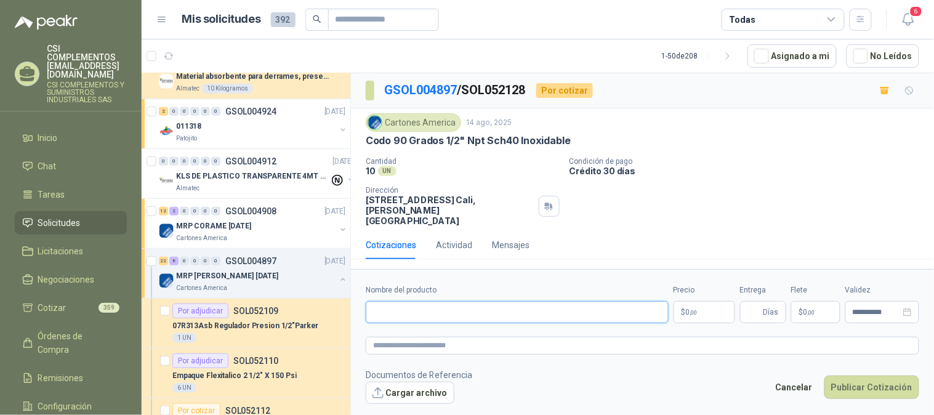
click at [401, 303] on input "Nombre del producto" at bounding box center [517, 312] width 303 height 22
paste input "**********"
type input "**********"
click at [711, 305] on p "$ 0 ,00" at bounding box center [704, 312] width 62 height 22
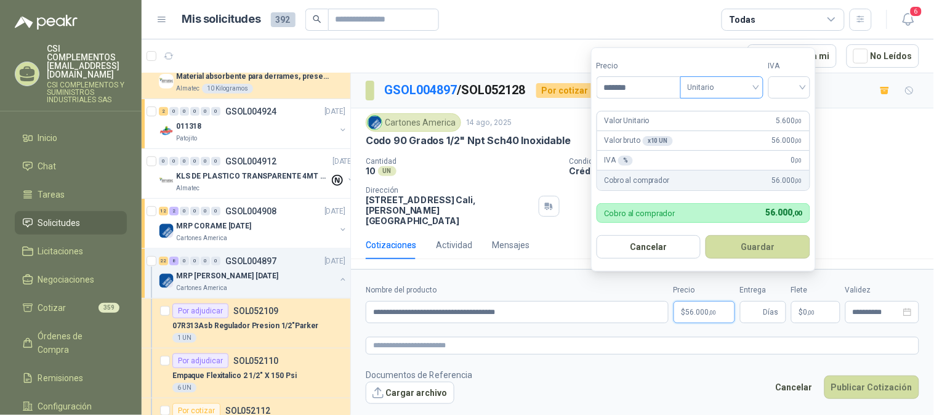
click at [761, 86] on div "Unitario" at bounding box center [721, 87] width 83 height 22
type input "*******"
click at [729, 110] on div "Unitario" at bounding box center [723, 113] width 63 height 14
click at [807, 90] on div at bounding box center [789, 87] width 42 height 22
click at [792, 112] on div "19%" at bounding box center [791, 113] width 23 height 14
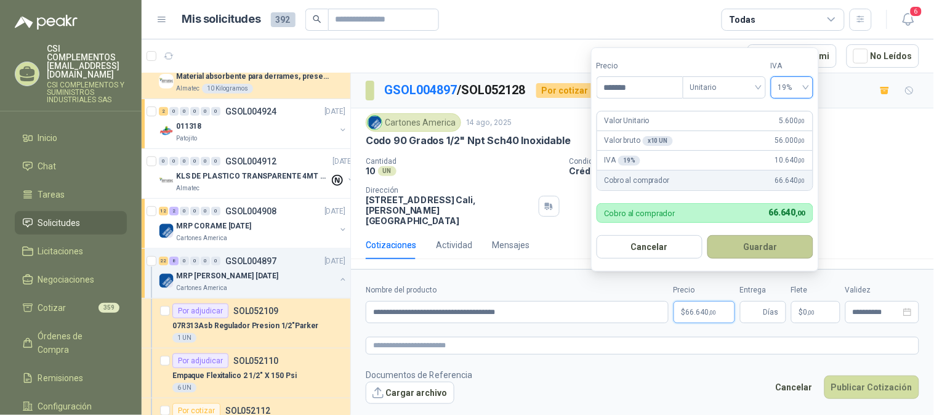
click at [769, 240] on button "Guardar" at bounding box center [760, 246] width 106 height 23
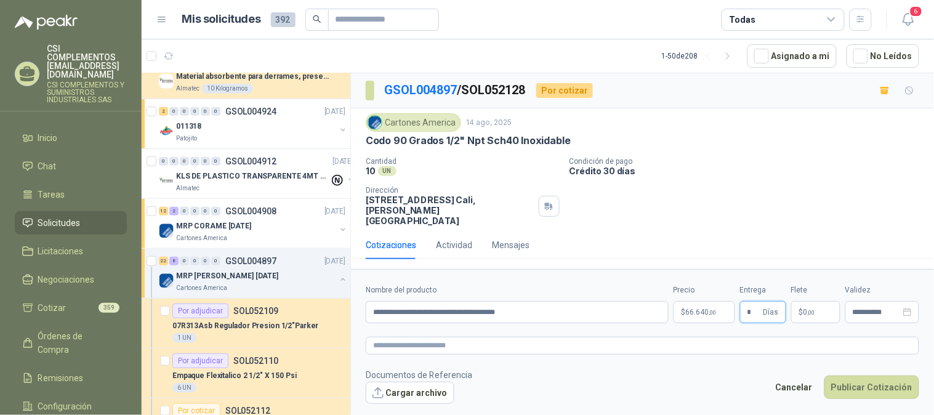
type input "*"
click at [801, 308] on span "$" at bounding box center [801, 311] width 4 height 7
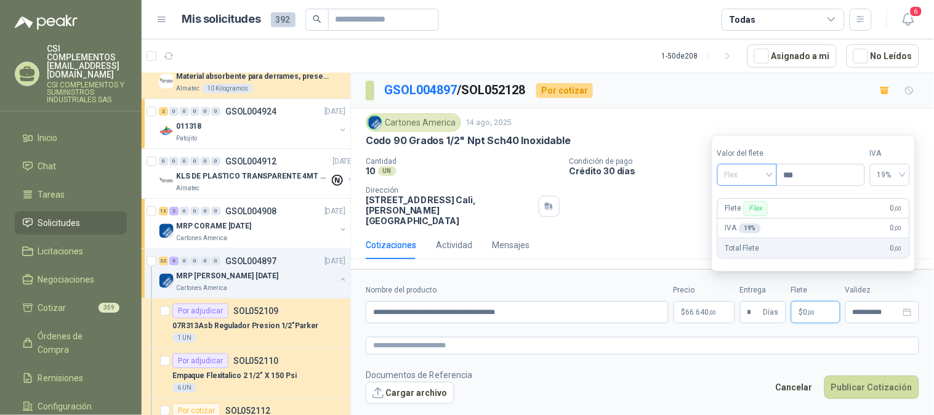
click at [766, 177] on span "Flex" at bounding box center [746, 175] width 45 height 18
click at [746, 223] on div "Incluido" at bounding box center [748, 221] width 42 height 14
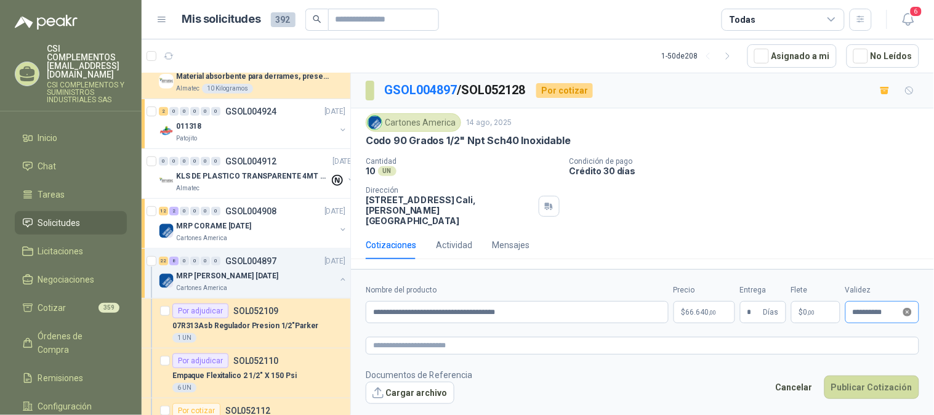
click at [911, 308] on icon "close-circle" at bounding box center [907, 312] width 9 height 9
click at [908, 308] on div at bounding box center [881, 312] width 59 height 9
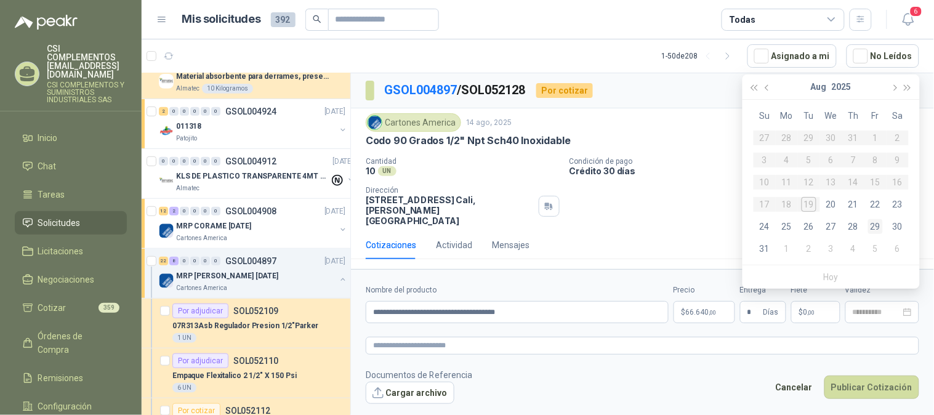
click at [878, 220] on div "29" at bounding box center [875, 226] width 15 height 15
type input "**********"
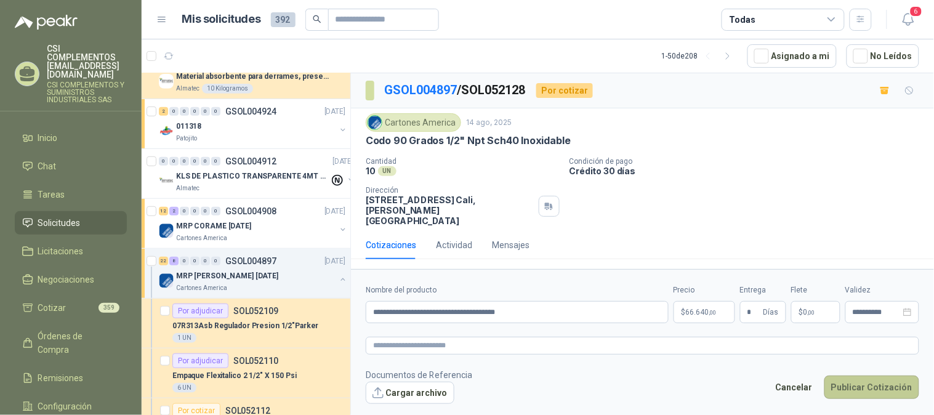
click at [854, 375] on button "Publicar Cotización" at bounding box center [871, 386] width 95 height 23
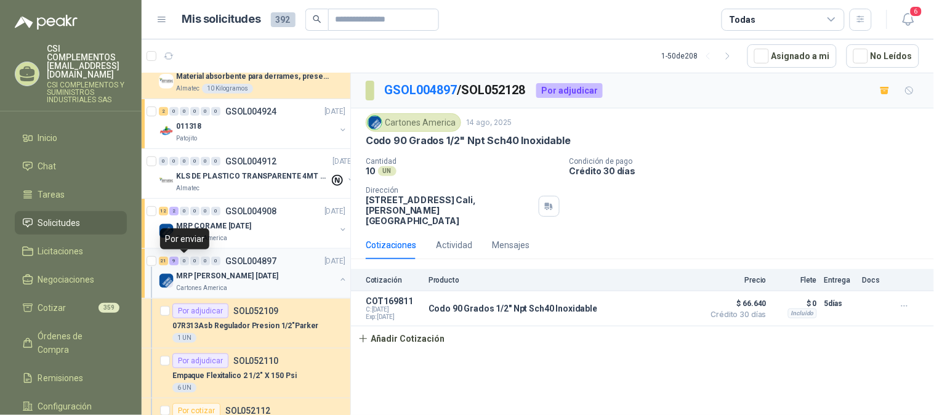
click at [188, 262] on div "0" at bounding box center [184, 261] width 9 height 9
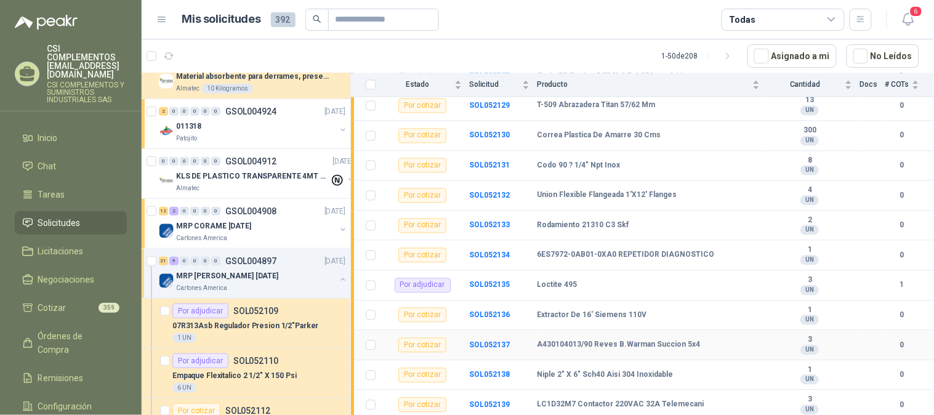
scroll to position [586, 0]
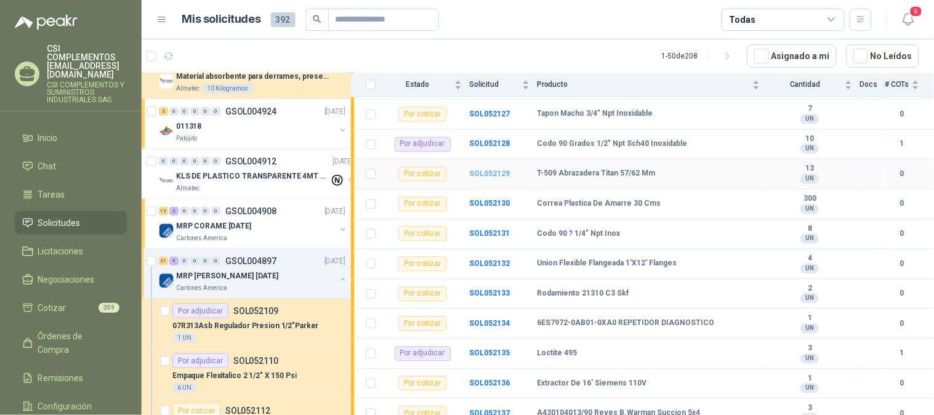
click at [495, 177] on b "SOL052129" at bounding box center [489, 174] width 41 height 9
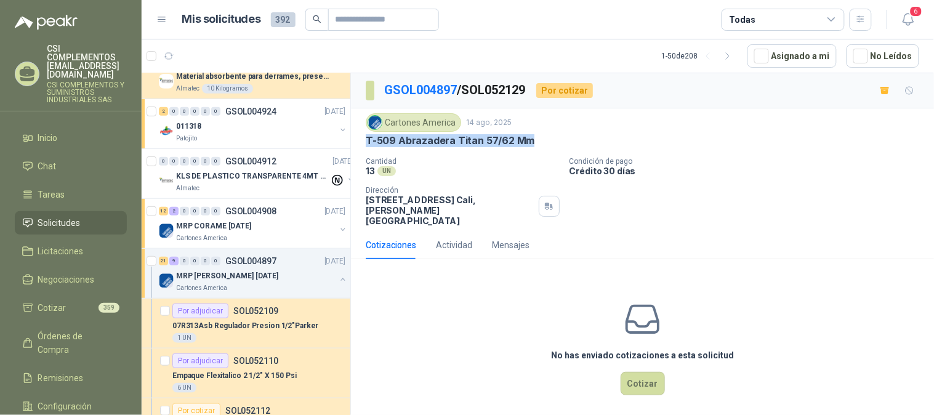
drag, startPoint x: 380, startPoint y: 137, endPoint x: 532, endPoint y: 146, distance: 152.3
click at [532, 146] on div "T-509 Abrazadera Titan 57/62 Mm" at bounding box center [642, 140] width 553 height 13
copy p "T-509 Abrazadera Titan 57/62 Mm"
click at [644, 372] on button "Cotizar" at bounding box center [642, 383] width 44 height 23
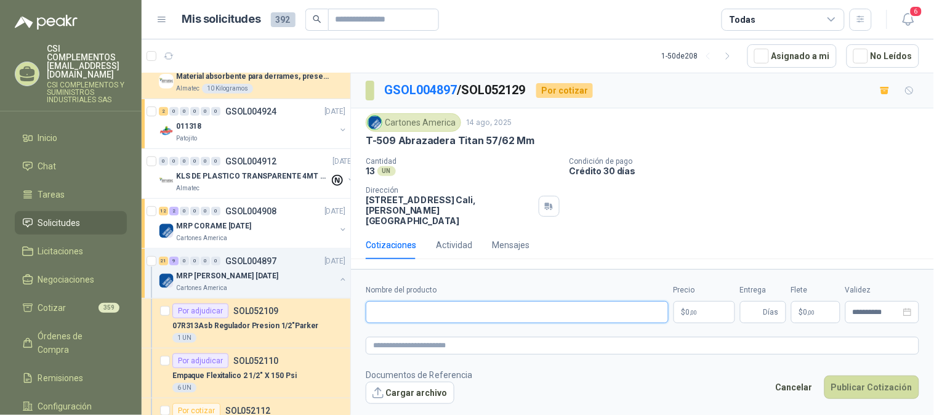
click at [401, 303] on input "Nombre del producto" at bounding box center [517, 312] width 303 height 22
paste input "**********"
type input "**********"
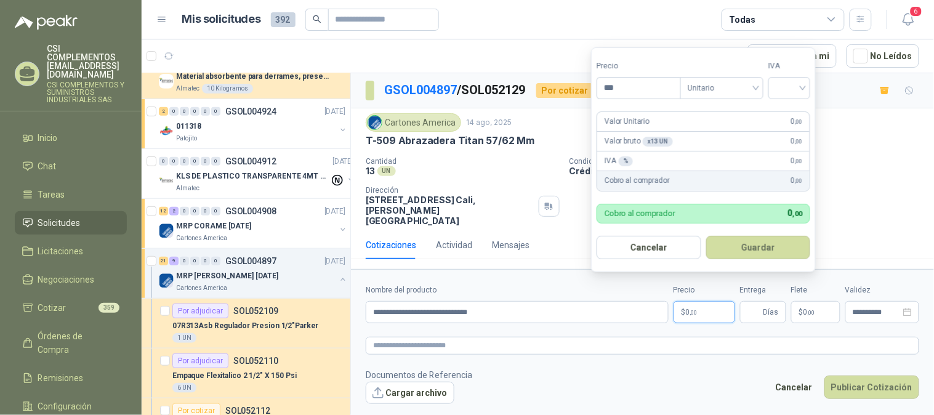
click at [700, 301] on p "$ 0 ,00" at bounding box center [704, 312] width 62 height 22
click at [756, 89] on span "Unitario" at bounding box center [721, 87] width 68 height 18
type input "********"
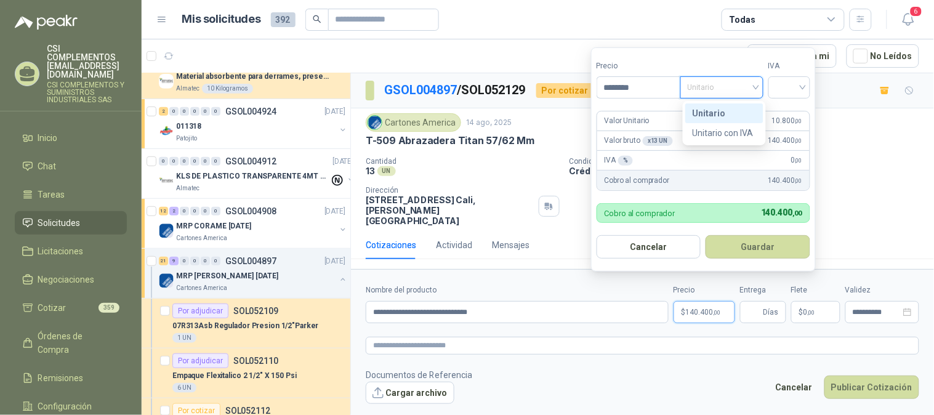
click at [734, 111] on div "Unitario" at bounding box center [723, 113] width 63 height 14
click at [800, 89] on input "search" at bounding box center [788, 86] width 27 height 18
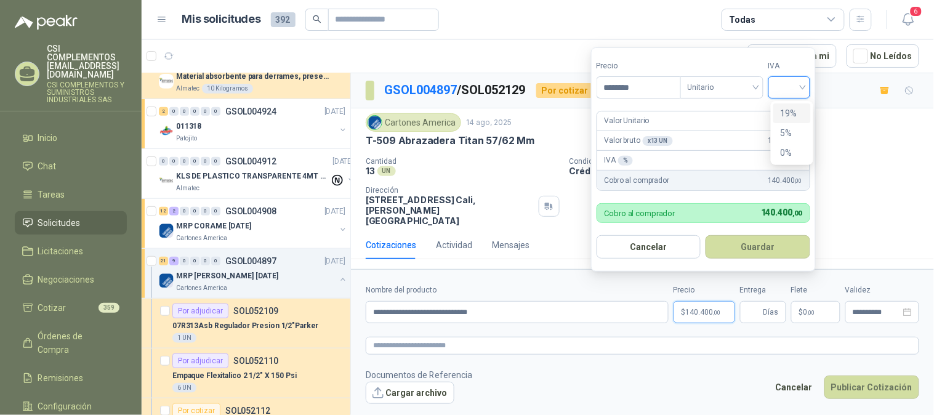
click at [788, 113] on div "19%" at bounding box center [791, 113] width 23 height 14
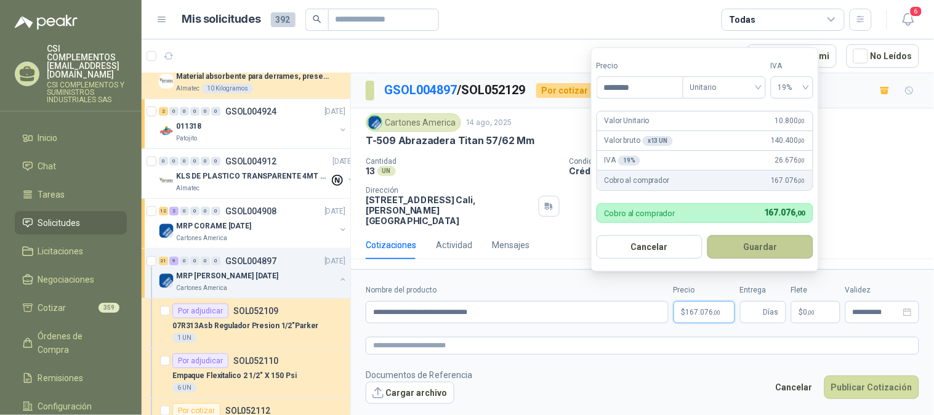
click at [779, 240] on button "Guardar" at bounding box center [760, 246] width 106 height 23
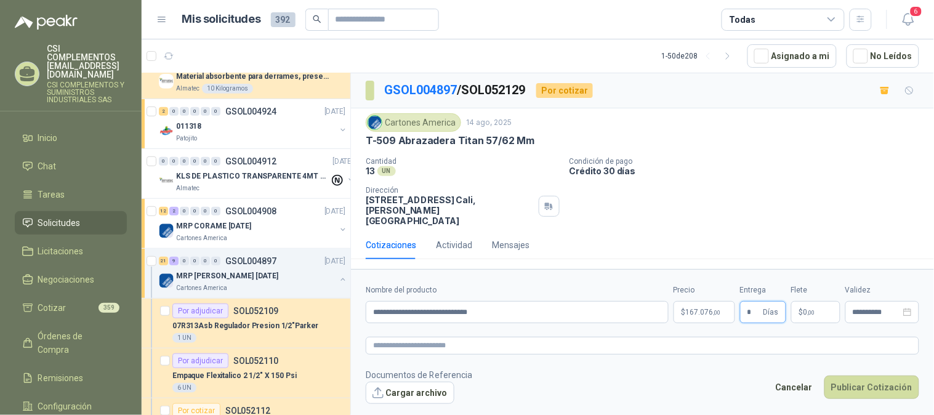
type input "*"
click at [803, 308] on span "0 ,00" at bounding box center [809, 311] width 12 height 7
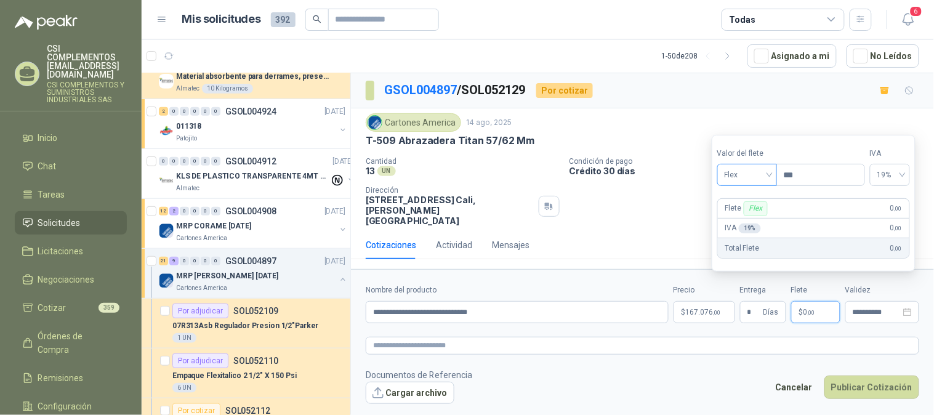
click at [772, 174] on div "Flex" at bounding box center [747, 175] width 60 height 22
click at [761, 222] on div "Incluido" at bounding box center [748, 221] width 42 height 14
click at [907, 308] on icon "close-circle" at bounding box center [907, 312] width 9 height 9
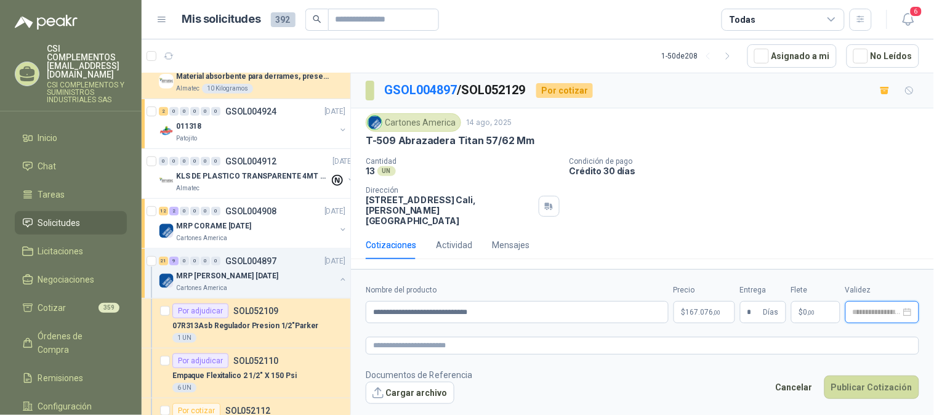
click at [869, 308] on input at bounding box center [876, 312] width 48 height 8
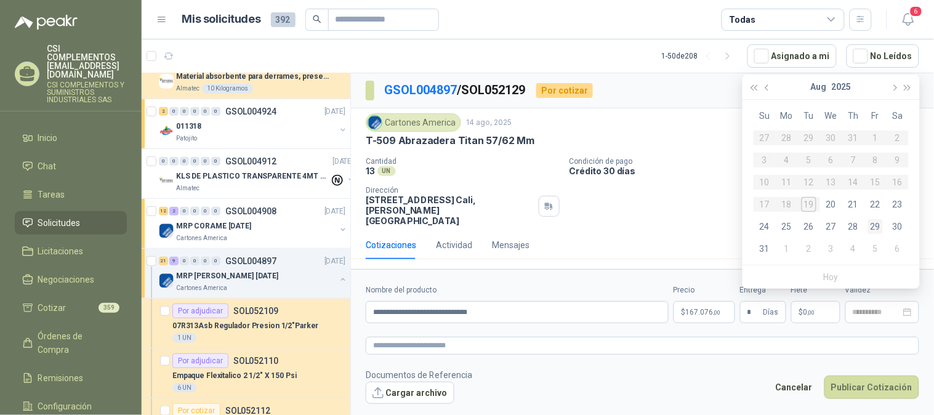
click at [876, 226] on div "29" at bounding box center [875, 226] width 15 height 15
type input "**********"
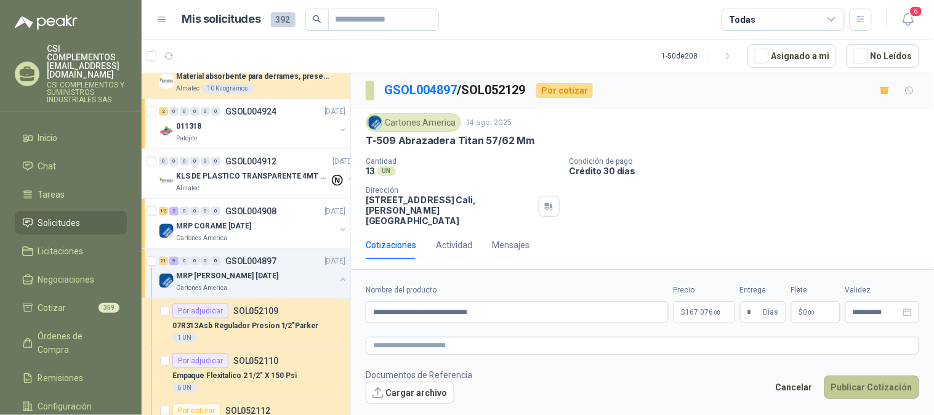
click at [854, 378] on button "Publicar Cotización" at bounding box center [871, 386] width 95 height 23
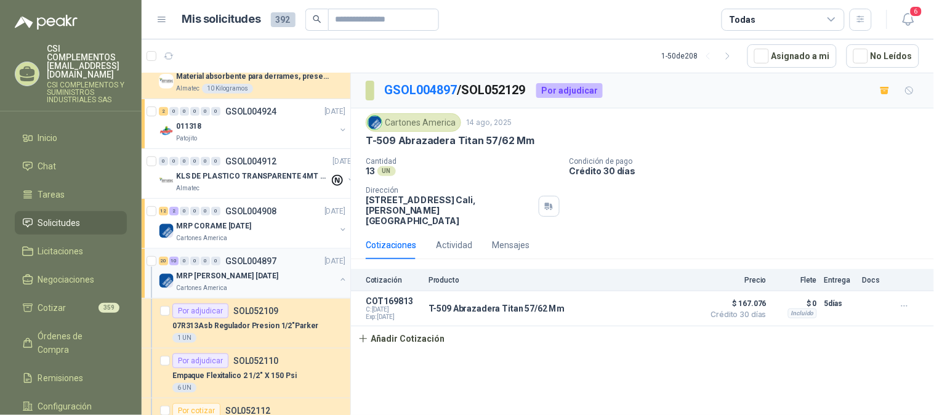
click at [237, 266] on div "20 10 0 0 0 0 GSOL004897 [DATE]" at bounding box center [253, 261] width 189 height 15
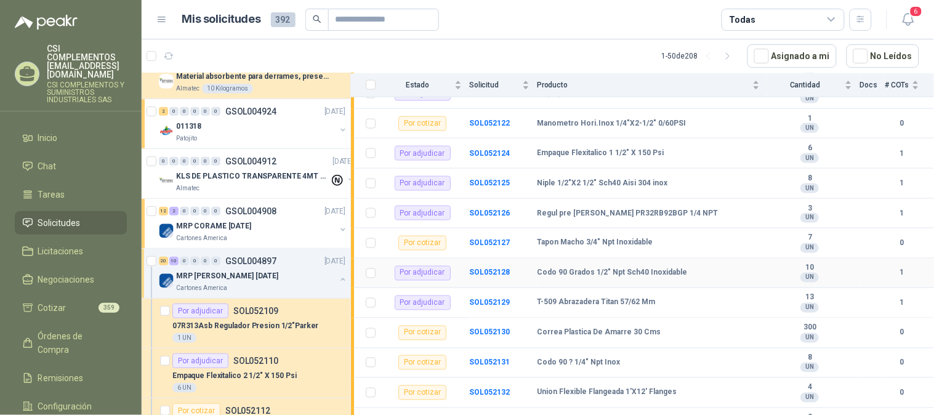
scroll to position [478, 0]
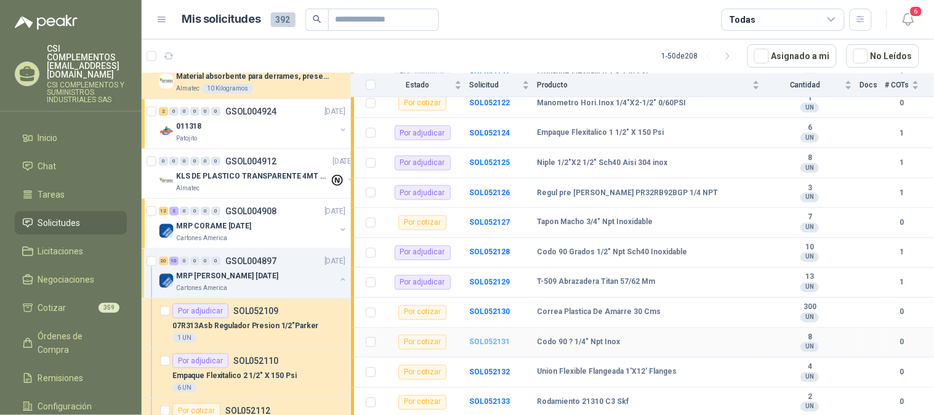
click at [489, 346] on b "SOL052131" at bounding box center [489, 342] width 41 height 9
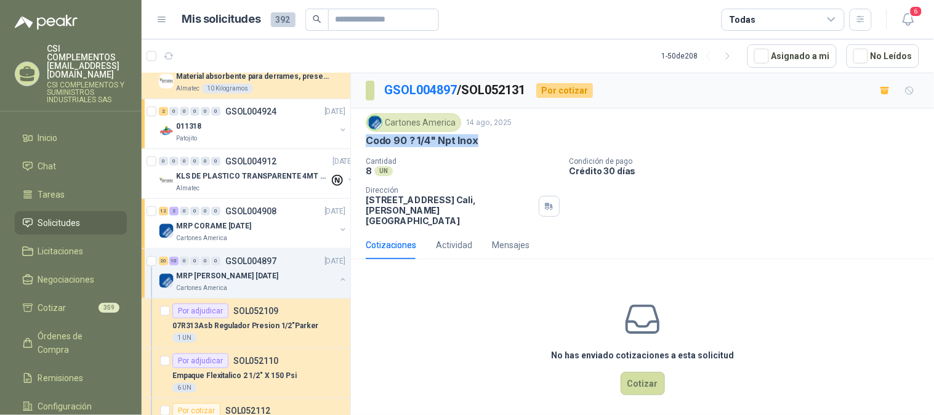
drag, startPoint x: 362, startPoint y: 143, endPoint x: 490, endPoint y: 150, distance: 128.8
click at [490, 150] on div "Cartones America 14 ago, 2025 Codo 90 ? 1/4" Npt Inox Cantidad 8 UN Condición …" at bounding box center [642, 169] width 583 height 122
copy p "Codo 90 ? 1/4" Npt Inox"
click at [650, 372] on button "Cotizar" at bounding box center [642, 383] width 44 height 23
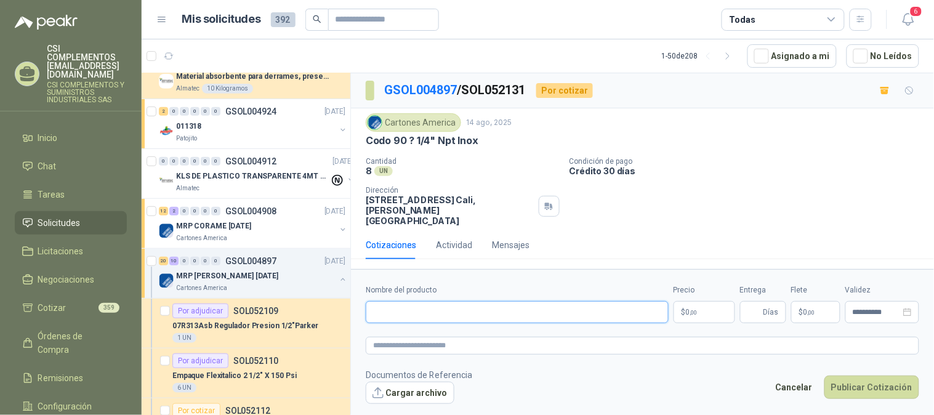
click at [441, 301] on input "Nombre del producto" at bounding box center [517, 312] width 303 height 22
paste input "**********"
type input "**********"
click at [697, 301] on p "$ 0 ,00" at bounding box center [704, 312] width 62 height 22
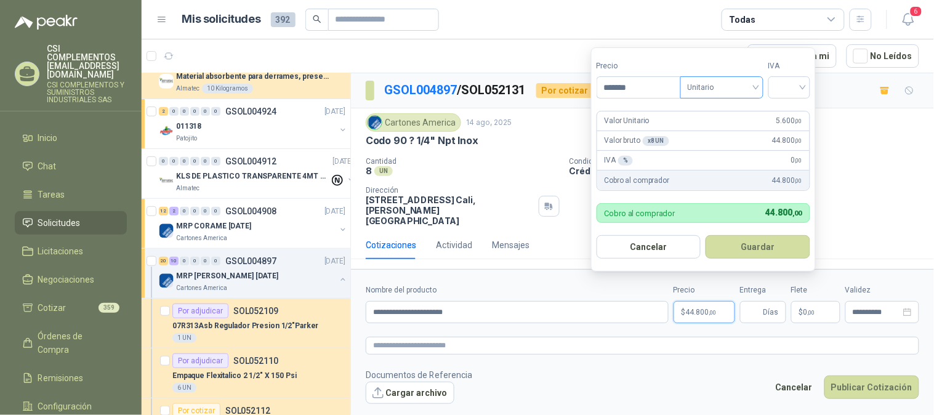
click at [761, 88] on div "Unitario" at bounding box center [721, 87] width 83 height 22
type input "*******"
click at [730, 110] on div "Unitario" at bounding box center [723, 113] width 63 height 14
click at [802, 89] on input "search" at bounding box center [788, 86] width 27 height 18
click at [784, 111] on div "19%" at bounding box center [791, 113] width 23 height 14
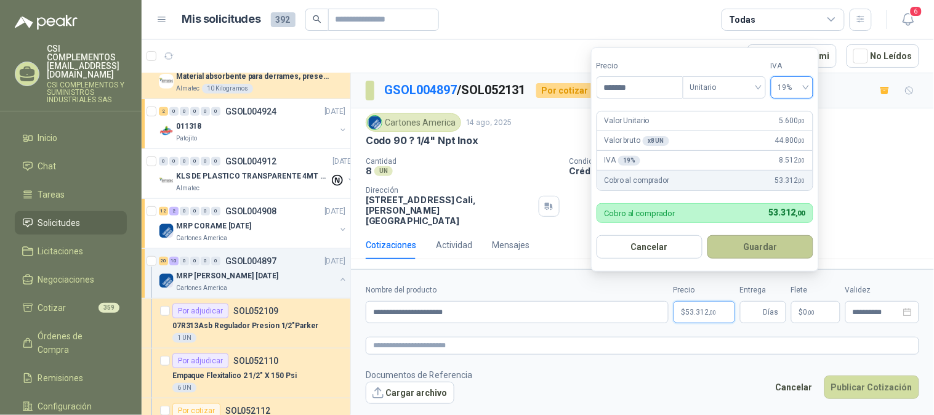
click at [767, 255] on button "Guardar" at bounding box center [760, 246] width 106 height 23
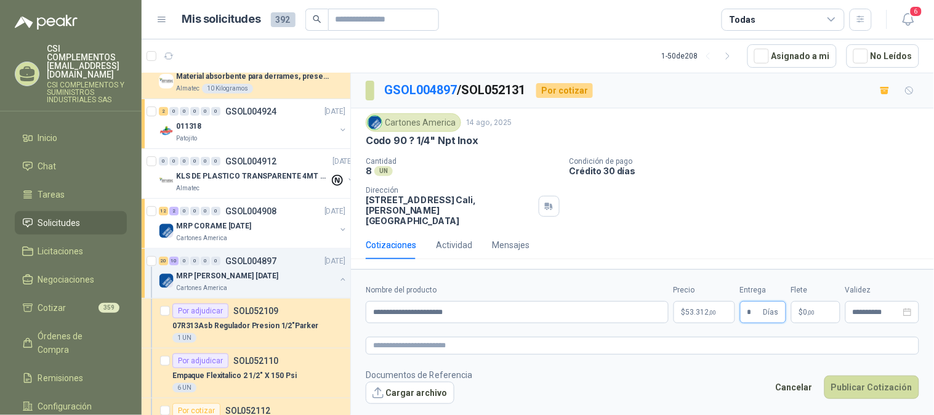
type input "*"
click at [812, 308] on span "0 ,00" at bounding box center [809, 311] width 12 height 7
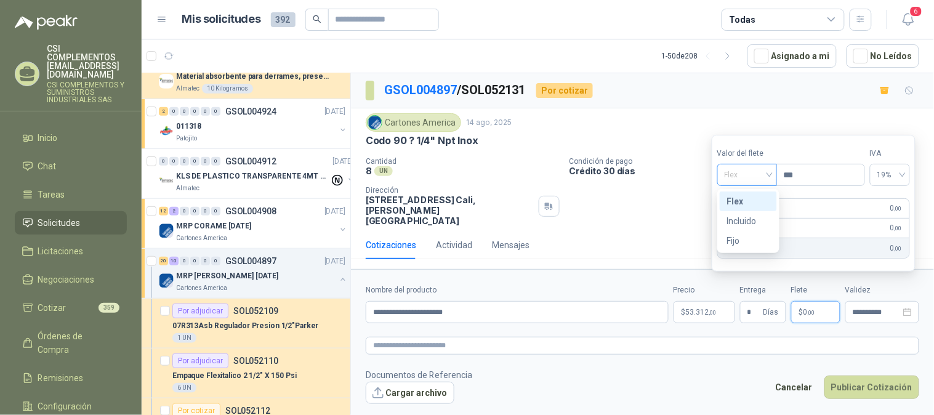
click at [772, 174] on div "Flex" at bounding box center [747, 175] width 60 height 22
click at [745, 218] on div "Incluido" at bounding box center [748, 221] width 42 height 14
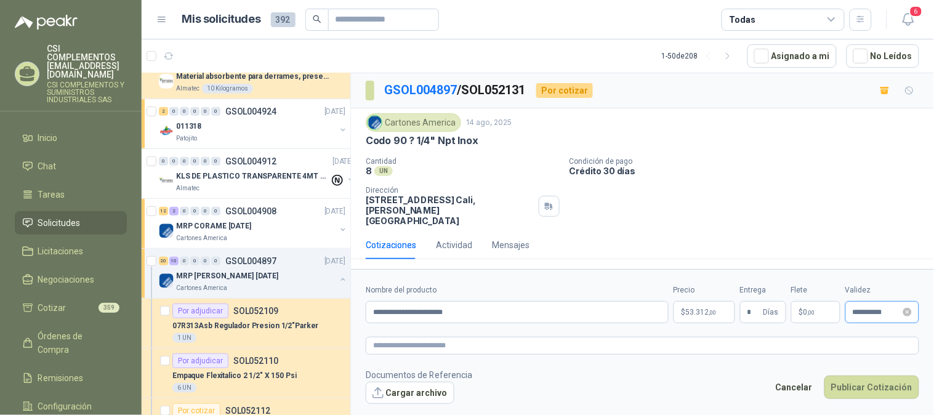
click at [901, 308] on div "**********" at bounding box center [882, 312] width 74 height 22
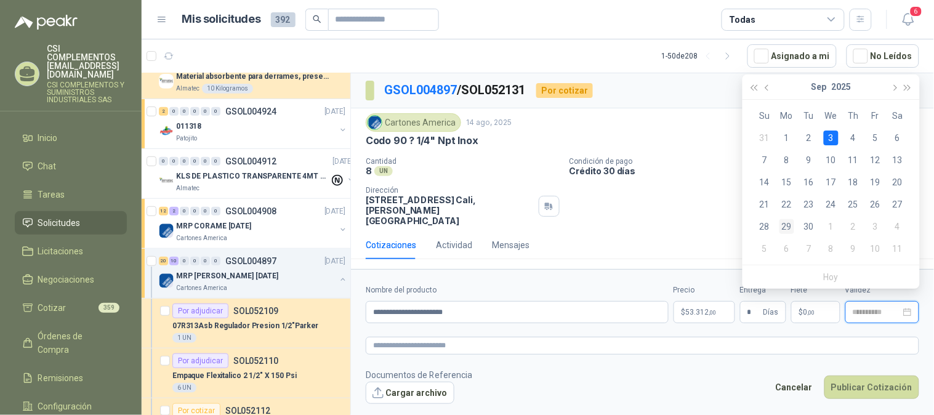
type input "**********"
click at [788, 224] on div "29" at bounding box center [786, 226] width 15 height 15
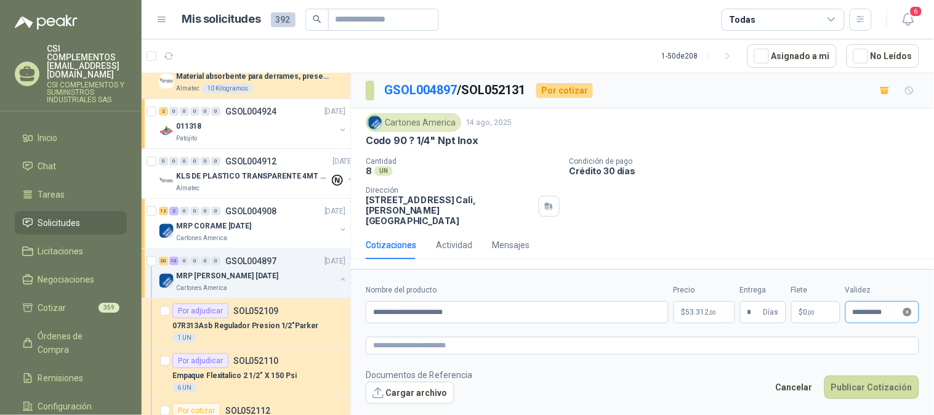
click at [907, 308] on icon "close-circle" at bounding box center [907, 312] width 9 height 9
type input "**********"
click at [907, 308] on icon "close-circle" at bounding box center [907, 312] width 9 height 9
click at [884, 308] on input at bounding box center [876, 312] width 48 height 8
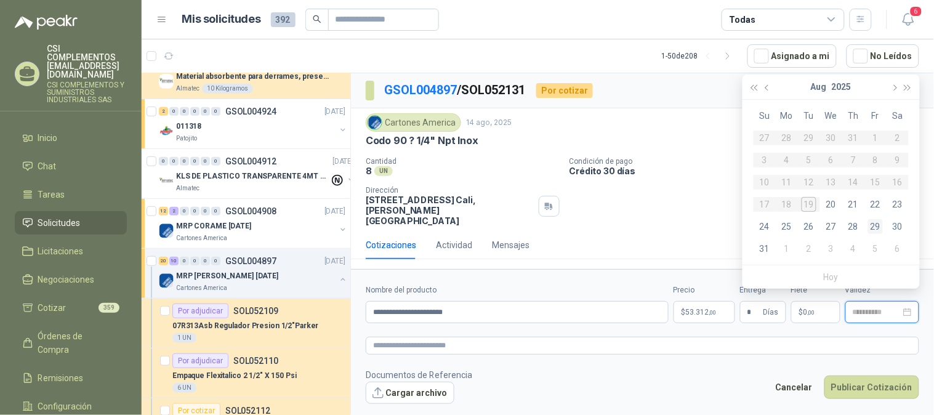
type input "**********"
click at [874, 225] on div "29" at bounding box center [875, 226] width 15 height 15
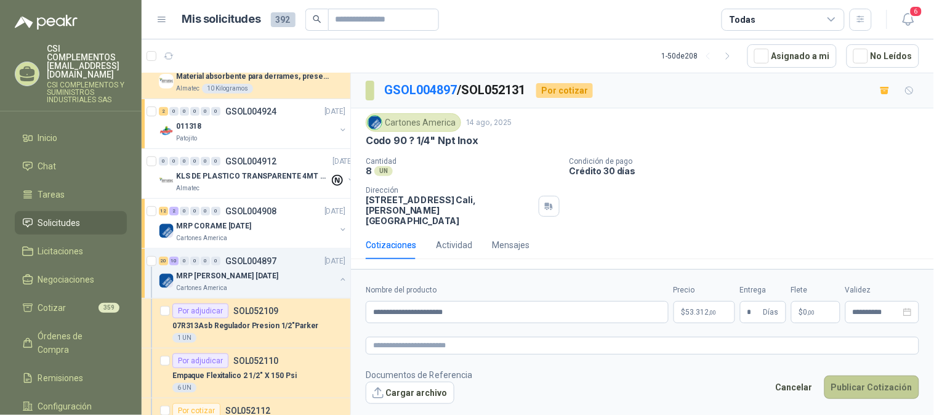
click at [864, 375] on button "Publicar Cotización" at bounding box center [871, 386] width 95 height 23
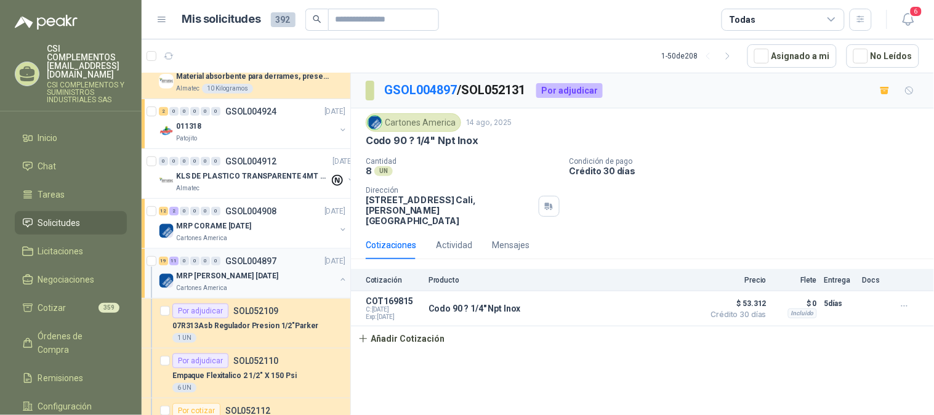
click at [247, 267] on div "19 11 0 0 0 0 GSOL004897 [DATE]" at bounding box center [253, 261] width 189 height 15
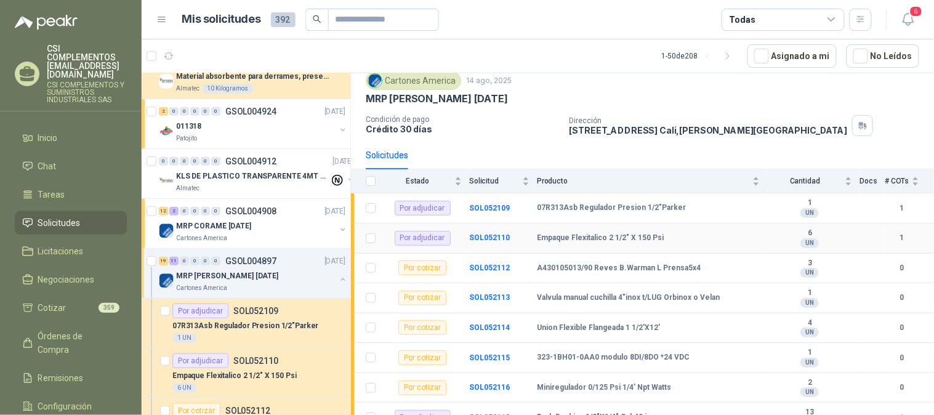
scroll to position [68, 0]
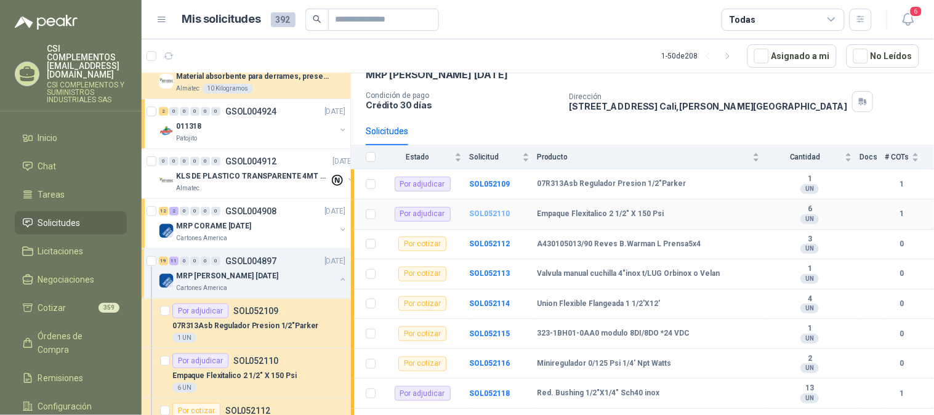
click at [482, 214] on b "SOL052110" at bounding box center [489, 213] width 41 height 9
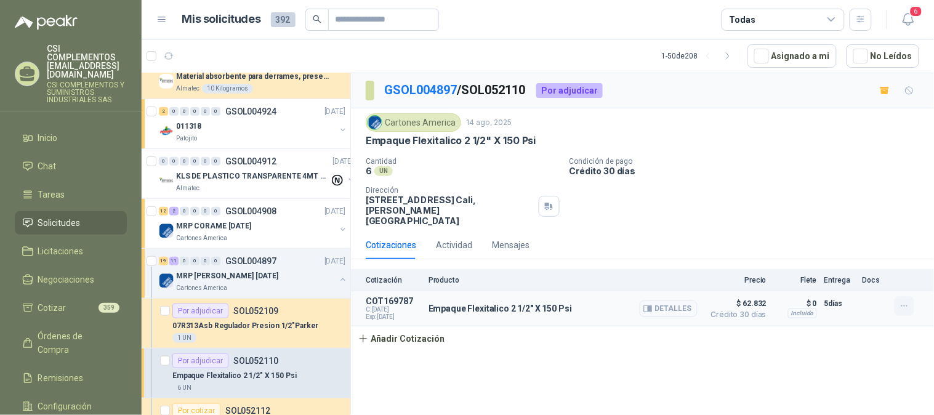
click at [899, 301] on icon "button" at bounding box center [904, 306] width 10 height 10
click at [858, 247] on button "Editar" at bounding box center [879, 246] width 98 height 20
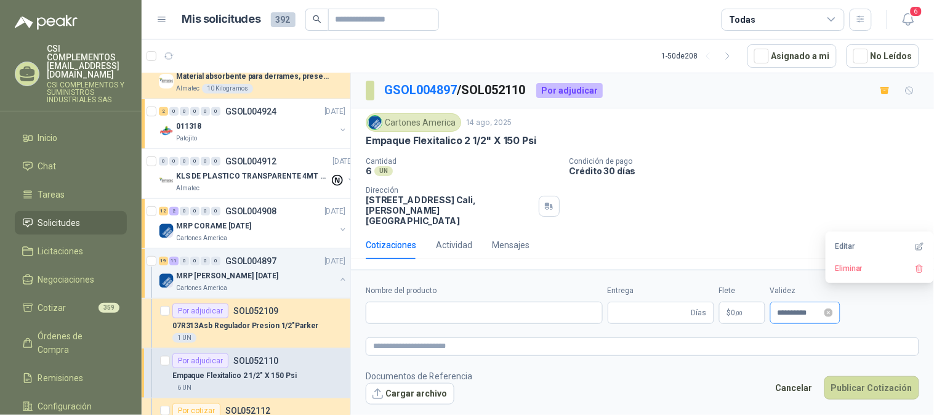
type input "**********"
type input "*"
type input "**********"
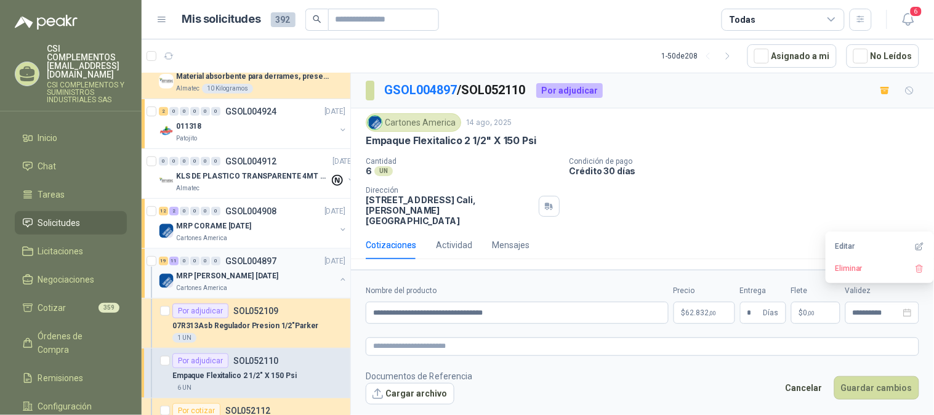
click at [204, 279] on p "MRP [PERSON_NAME] [DATE]" at bounding box center [227, 276] width 102 height 12
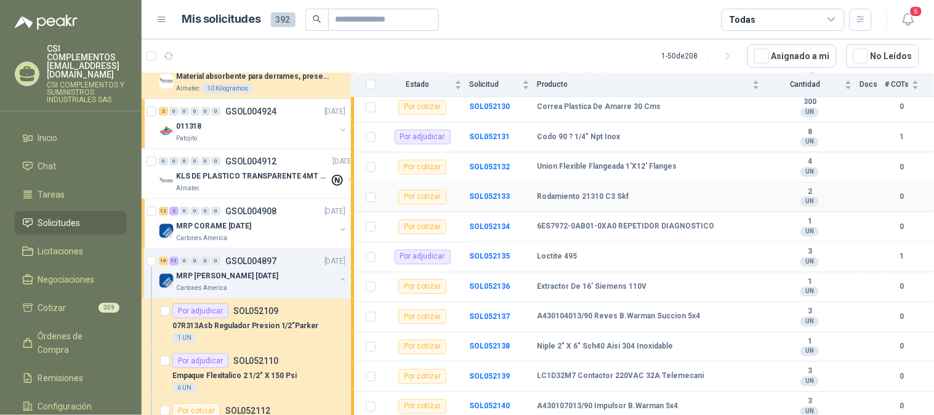
scroll to position [723, 0]
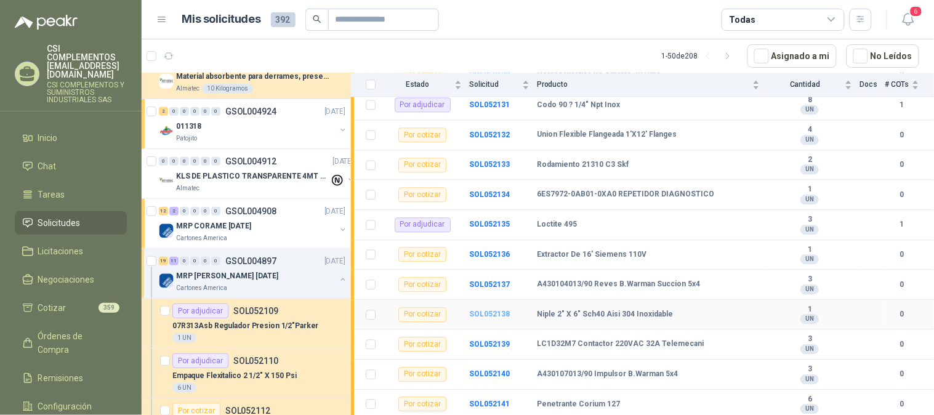
click at [479, 313] on b "SOL052138" at bounding box center [489, 314] width 41 height 9
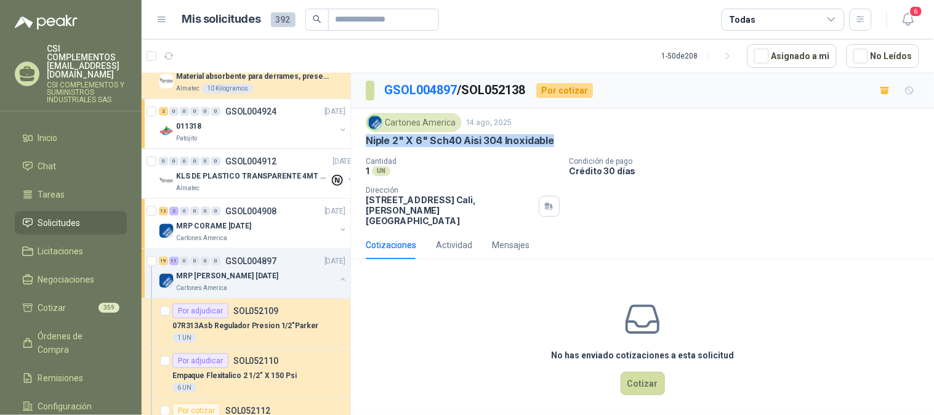
drag, startPoint x: 362, startPoint y: 137, endPoint x: 576, endPoint y: 135, distance: 214.2
click at [576, 135] on div "Cartones America 14 ago, 2025 Niple 2" X 6" Sch40 Aisi 304 Inoxidable Cantidad …" at bounding box center [642, 169] width 583 height 122
copy p "Niple 2" X 6" Sch40 Aisi 304 Inoxidable"
click at [647, 372] on button "Cotizar" at bounding box center [642, 383] width 44 height 23
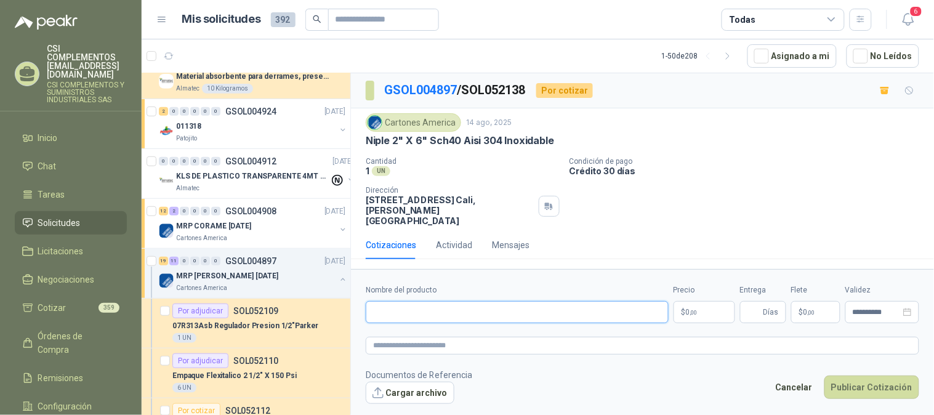
click at [421, 301] on input "Nombre del producto" at bounding box center [517, 312] width 303 height 22
paste input "**********"
type input "**********"
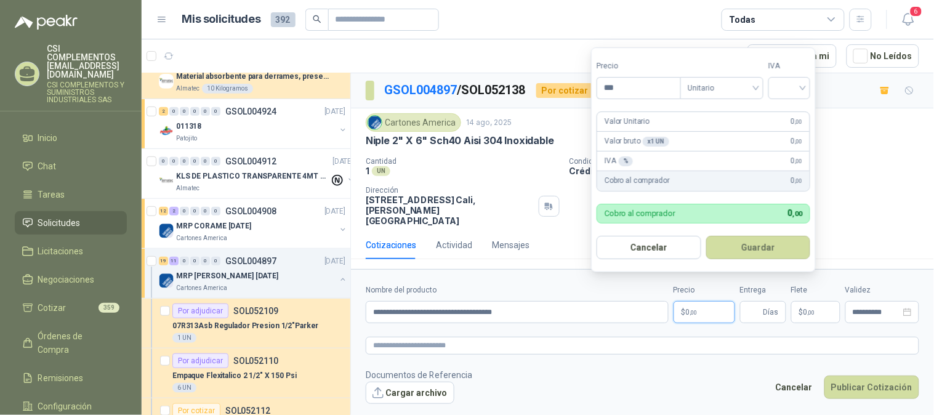
click at [709, 306] on p "$ 0 ,00" at bounding box center [704, 312] width 62 height 22
click at [763, 91] on div "Unitario" at bounding box center [721, 87] width 83 height 22
type input "********"
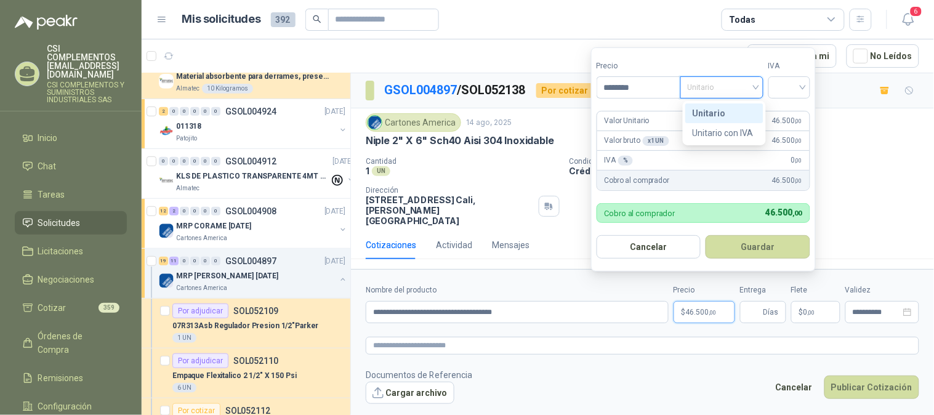
drag, startPoint x: 725, startPoint y: 107, endPoint x: 798, endPoint y: 107, distance: 73.2
click at [725, 108] on div "Unitario" at bounding box center [723, 113] width 63 height 14
click at [802, 93] on input "search" at bounding box center [788, 86] width 27 height 18
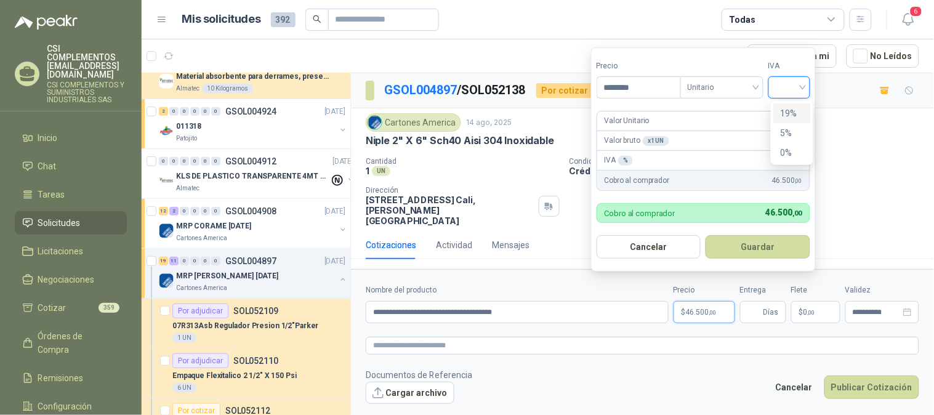
click at [783, 108] on div "19%" at bounding box center [791, 113] width 23 height 14
click at [759, 247] on button "Guardar" at bounding box center [760, 246] width 106 height 23
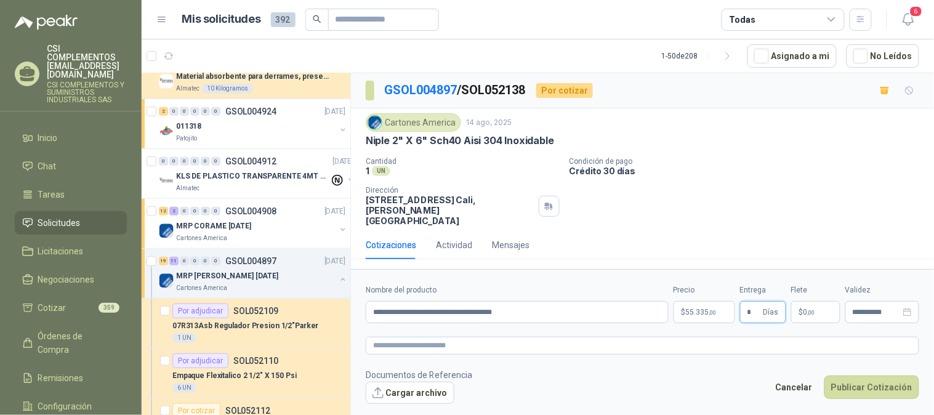
type input "*"
click at [809, 301] on p "$ 0 ,00" at bounding box center [815, 312] width 49 height 22
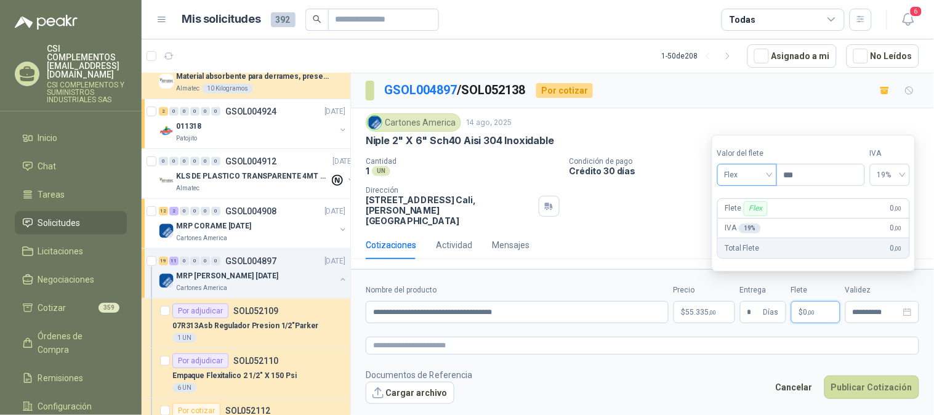
click at [769, 168] on span "Flex" at bounding box center [746, 175] width 45 height 18
click at [753, 217] on div "Incluido" at bounding box center [748, 221] width 42 height 14
click at [908, 308] on icon "close-circle" at bounding box center [907, 312] width 9 height 9
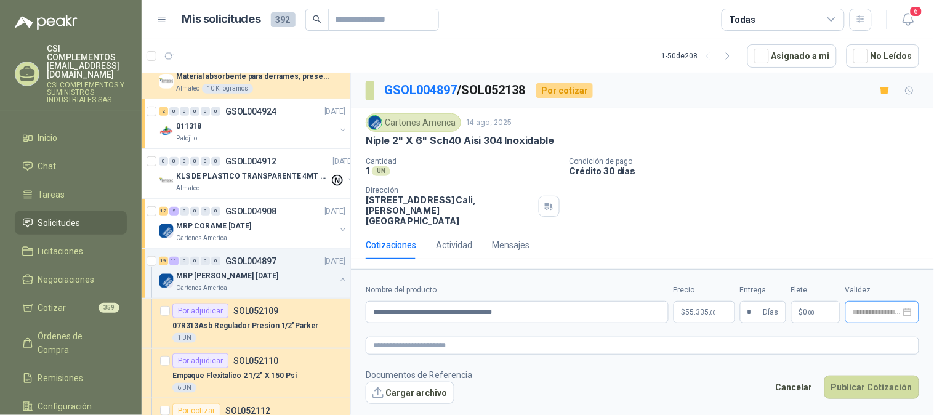
click at [887, 301] on div at bounding box center [882, 312] width 74 height 22
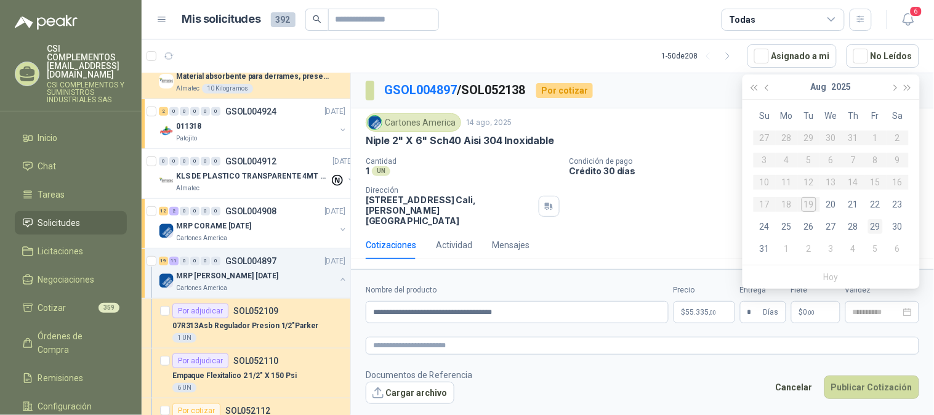
click at [876, 222] on div "29" at bounding box center [875, 226] width 15 height 15
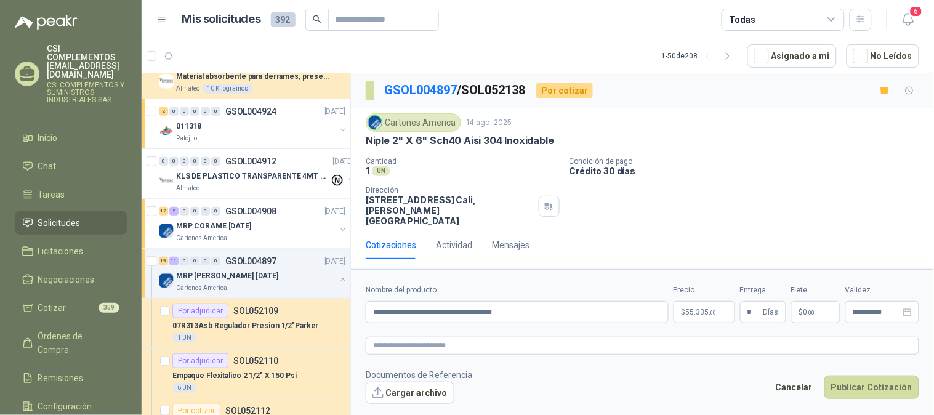
type input "**********"
click at [871, 375] on button "Publicar Cotización" at bounding box center [871, 386] width 95 height 23
